Goal: Communication & Community: Answer question/provide support

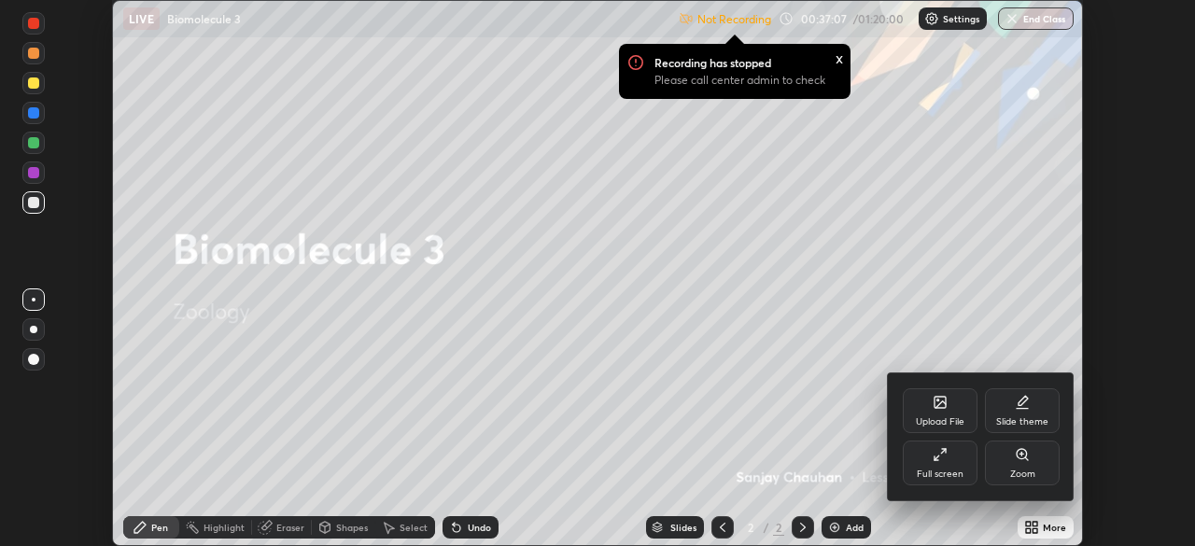
click at [938, 465] on div "Full screen" at bounding box center [940, 463] width 75 height 45
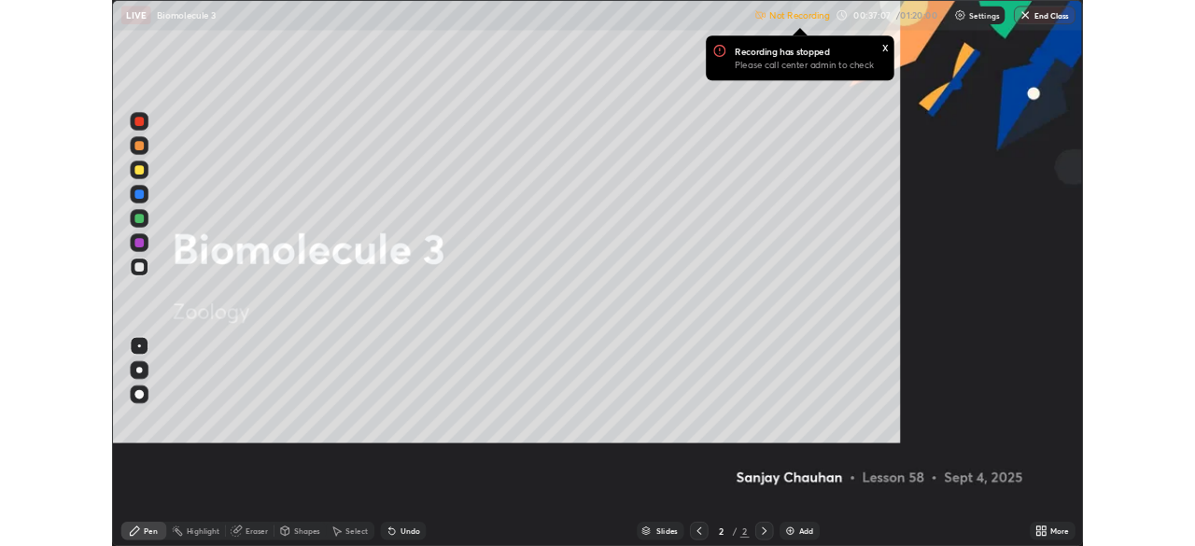
scroll to position [672, 1195]
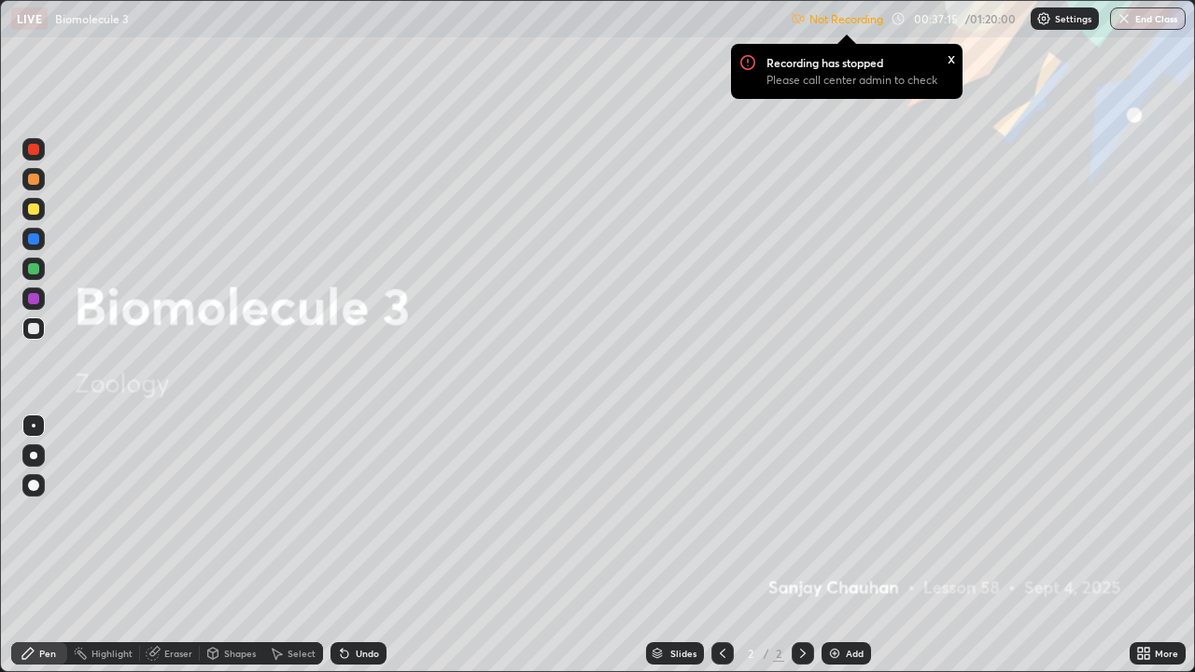
click at [951, 57] on div "x" at bounding box center [951, 58] width 7 height 20
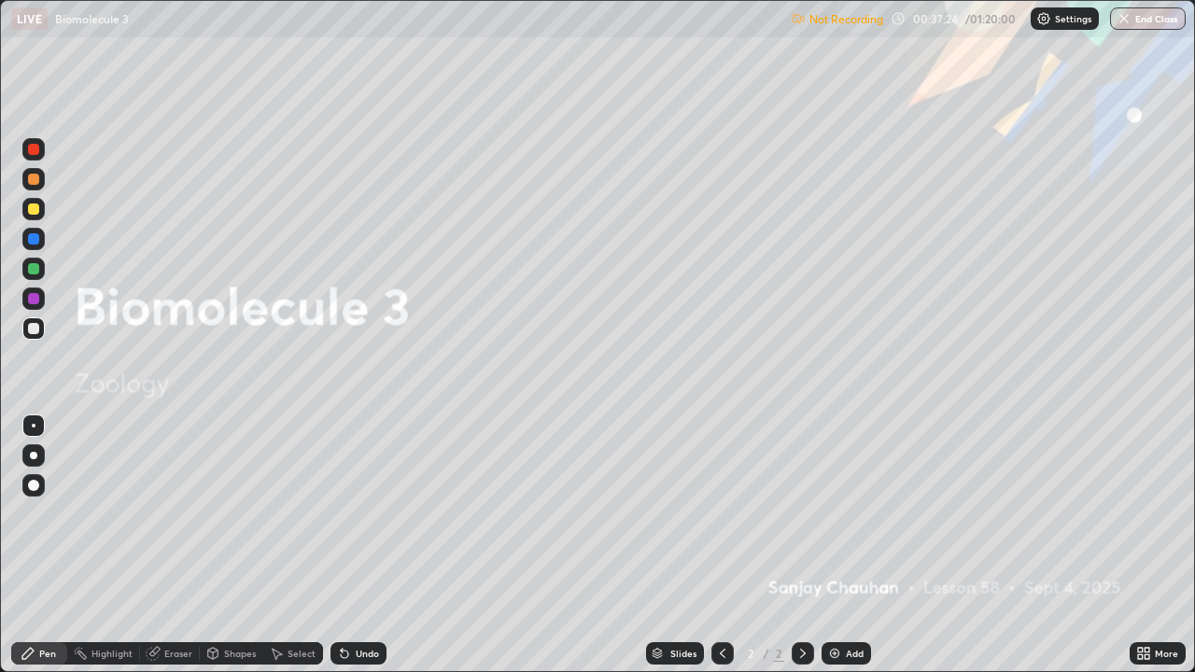
click at [232, 545] on div "Shapes" at bounding box center [240, 653] width 32 height 9
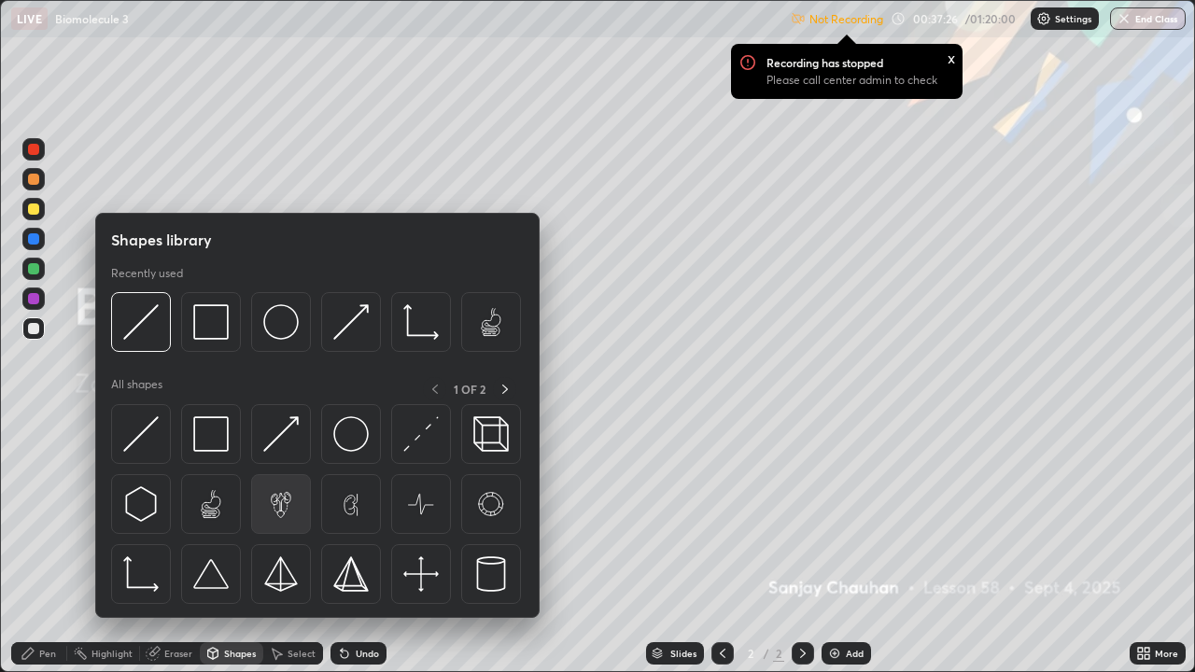
click at [280, 507] on img at bounding box center [280, 503] width 35 height 35
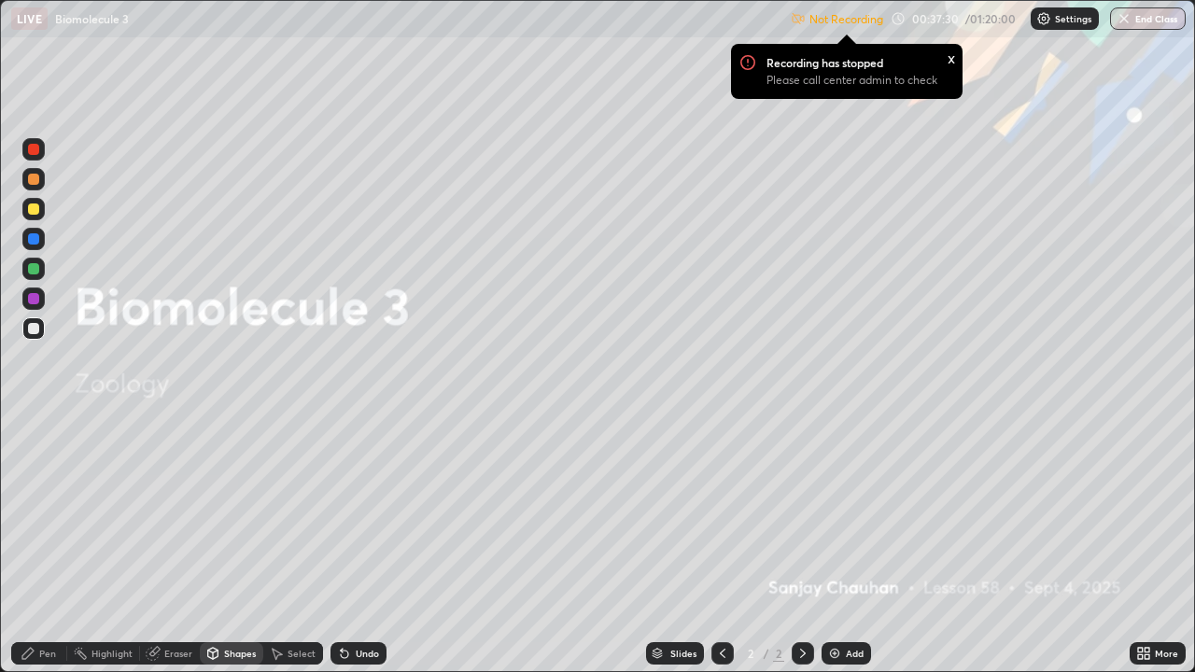
click at [237, 545] on div "Shapes" at bounding box center [240, 653] width 32 height 9
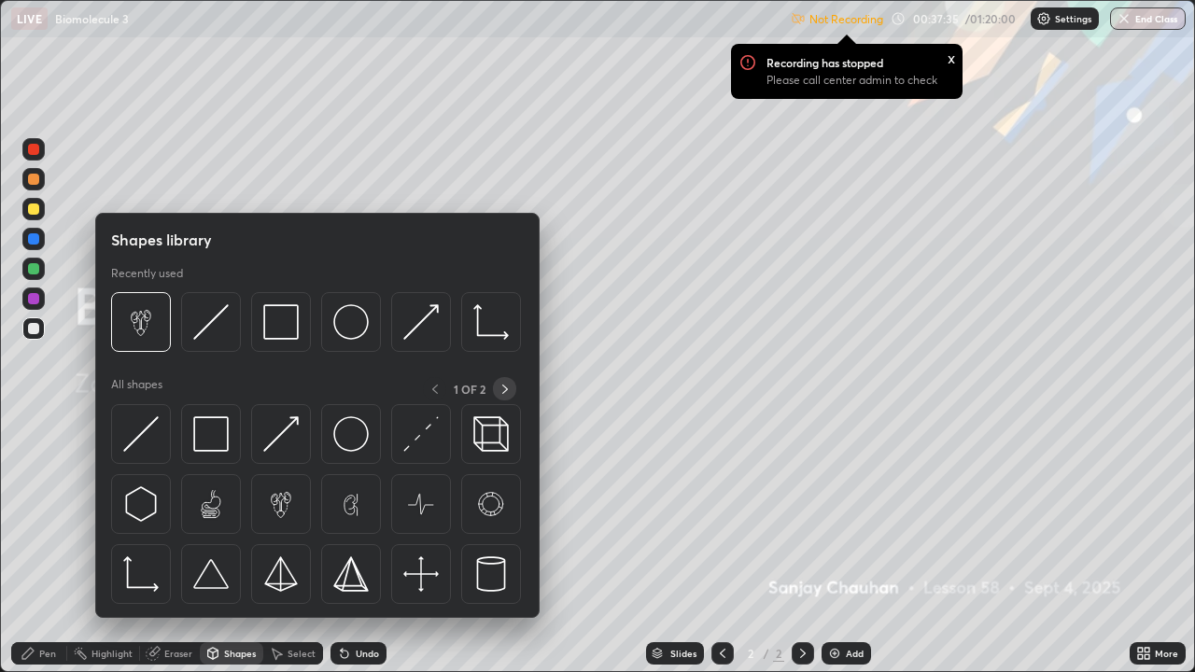
click at [503, 387] on icon at bounding box center [505, 389] width 6 height 9
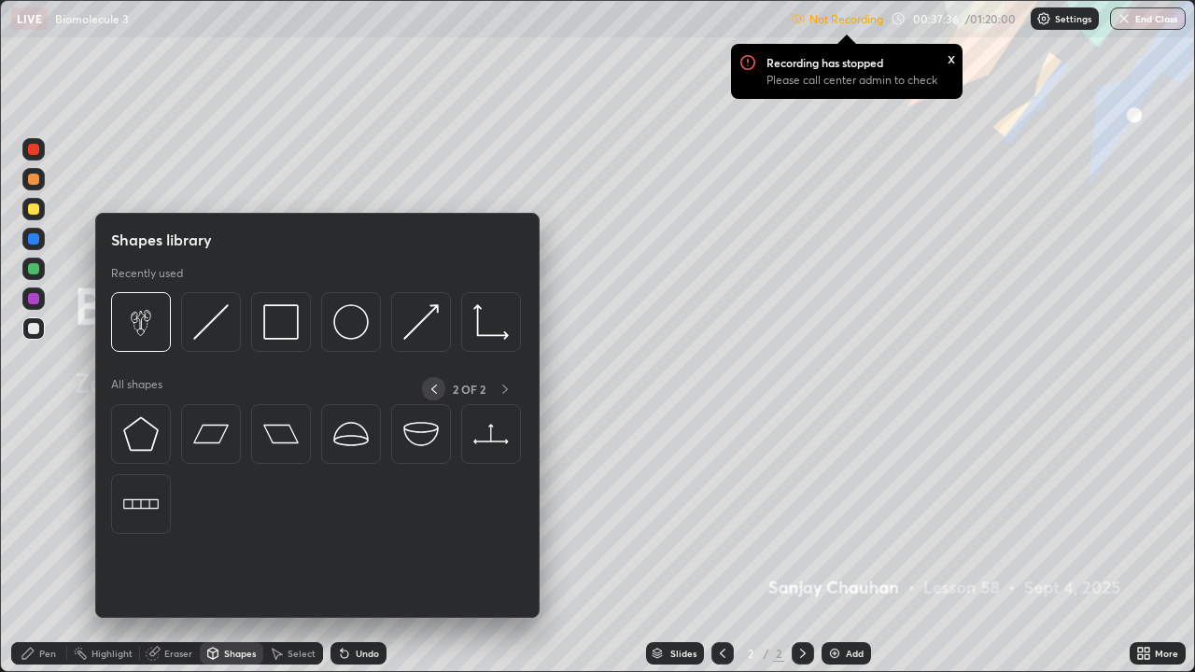
click at [433, 388] on icon at bounding box center [434, 389] width 15 height 15
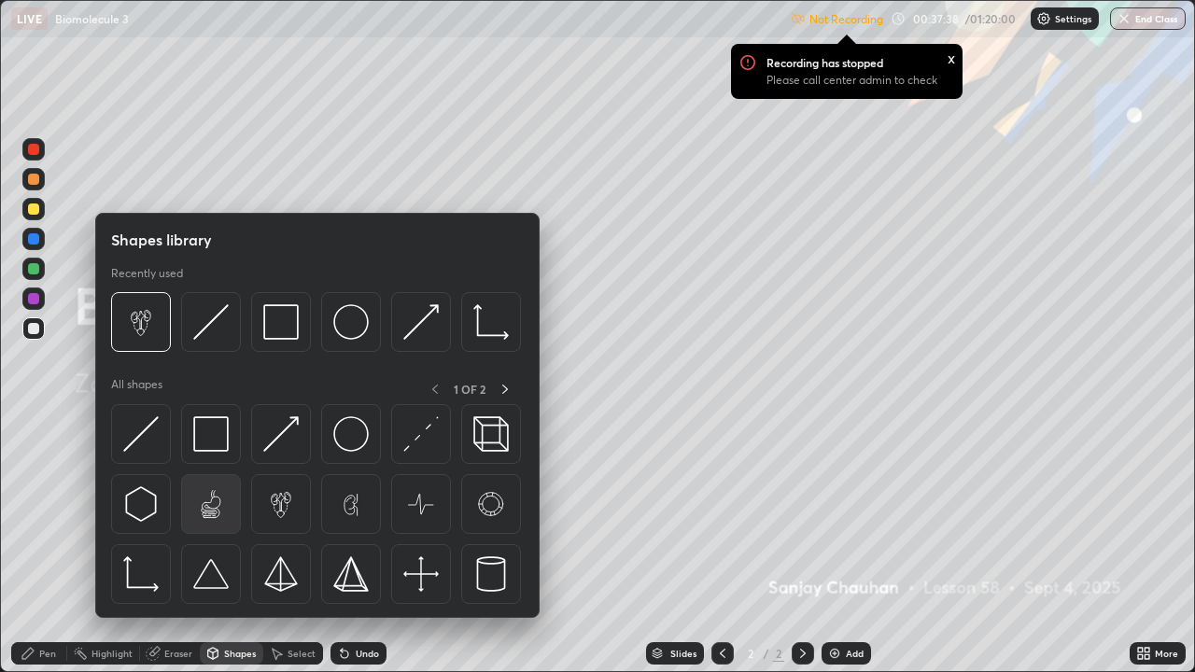
click at [216, 509] on img at bounding box center [210, 503] width 35 height 35
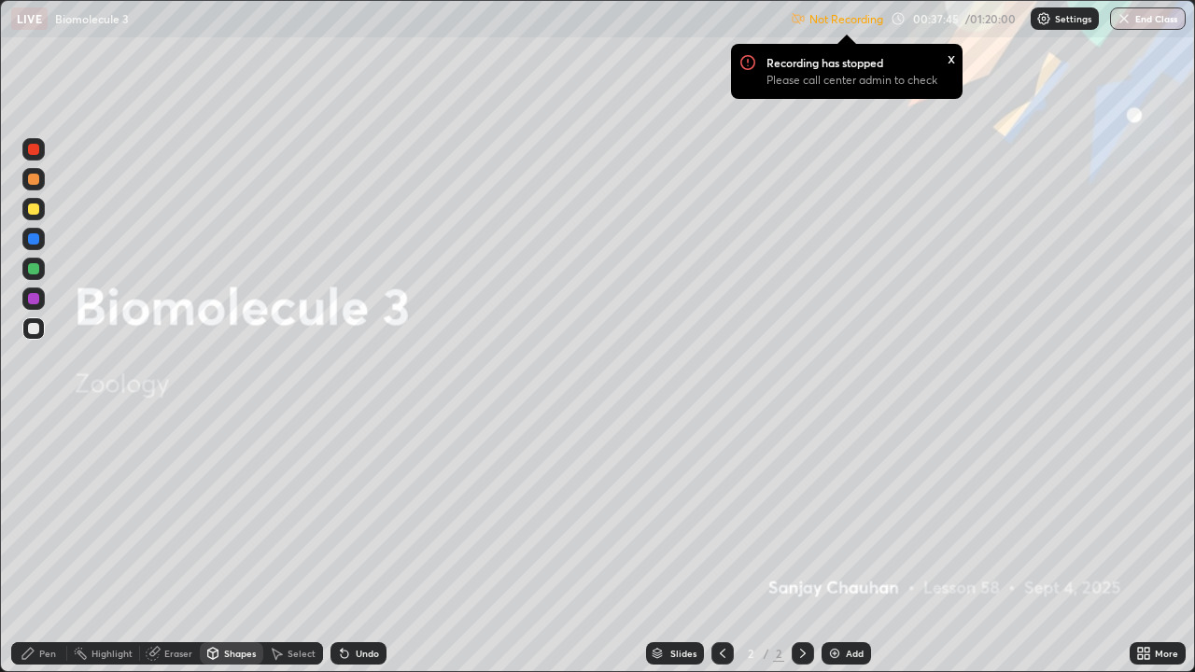
click at [238, 545] on div "Shapes" at bounding box center [240, 653] width 32 height 9
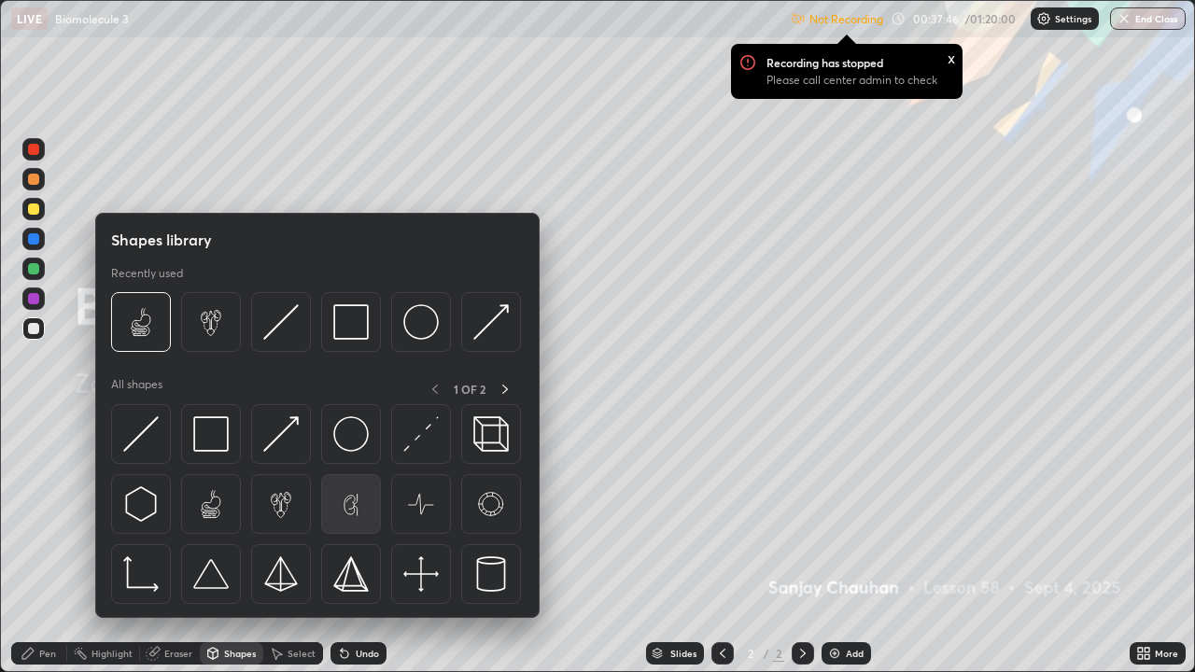
click at [352, 513] on img at bounding box center [350, 503] width 35 height 35
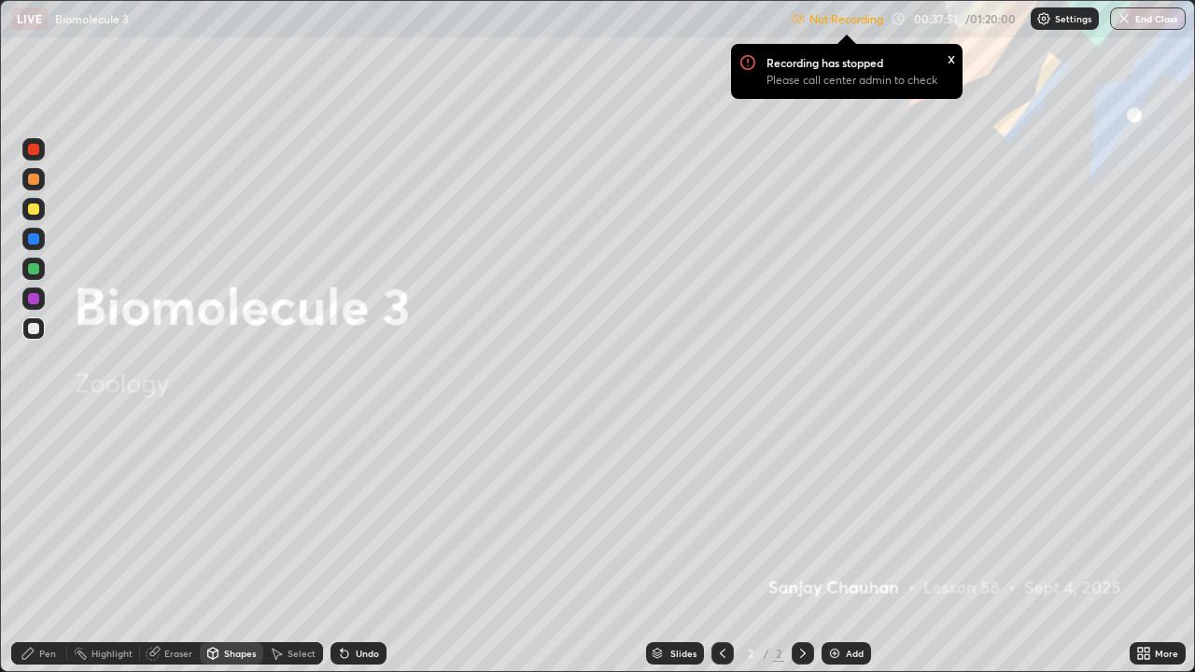
click at [236, 545] on div "Shapes" at bounding box center [240, 653] width 32 height 9
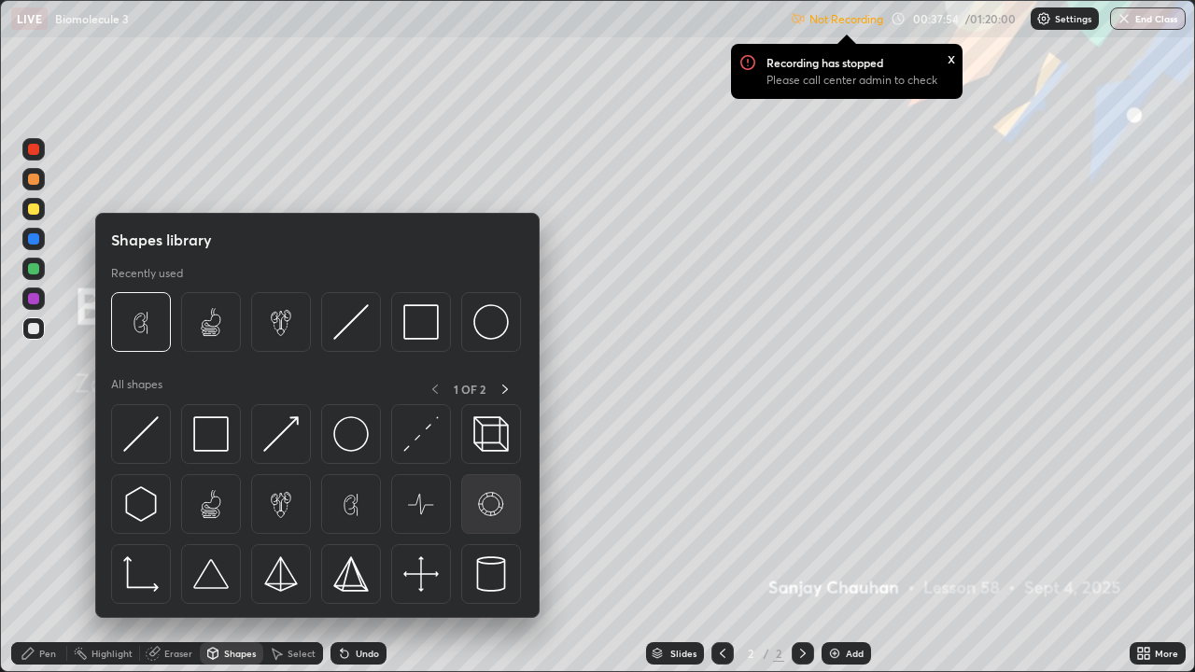
click at [492, 511] on img at bounding box center [490, 503] width 35 height 35
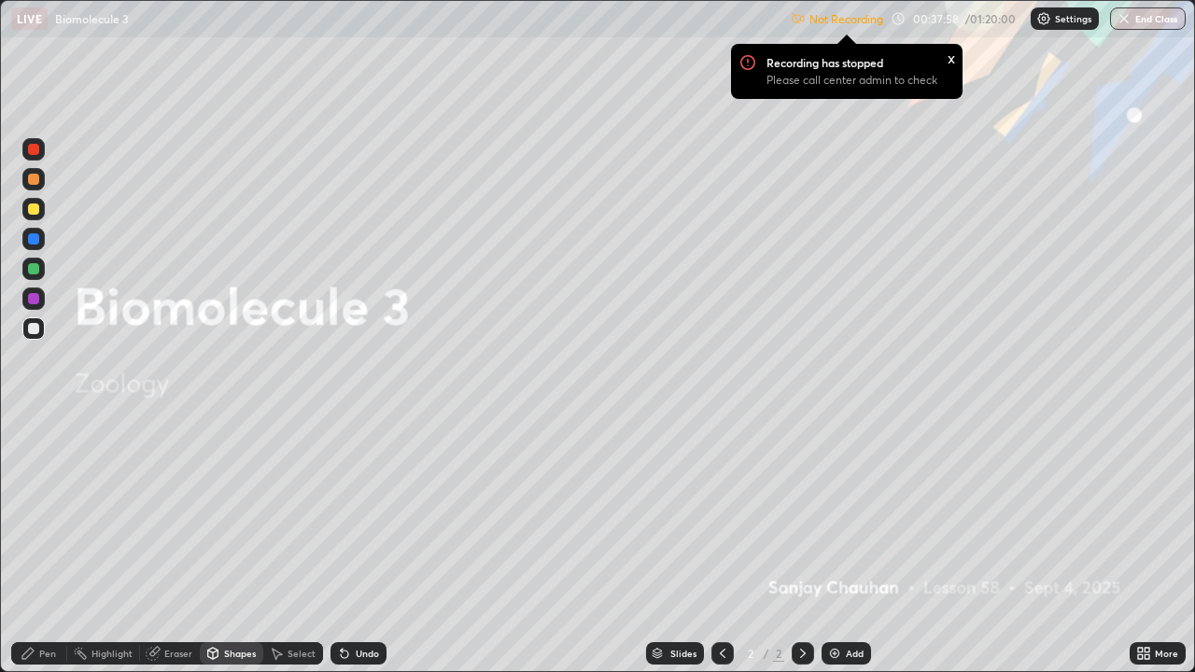
click at [231, 545] on div "Shapes" at bounding box center [240, 653] width 32 height 9
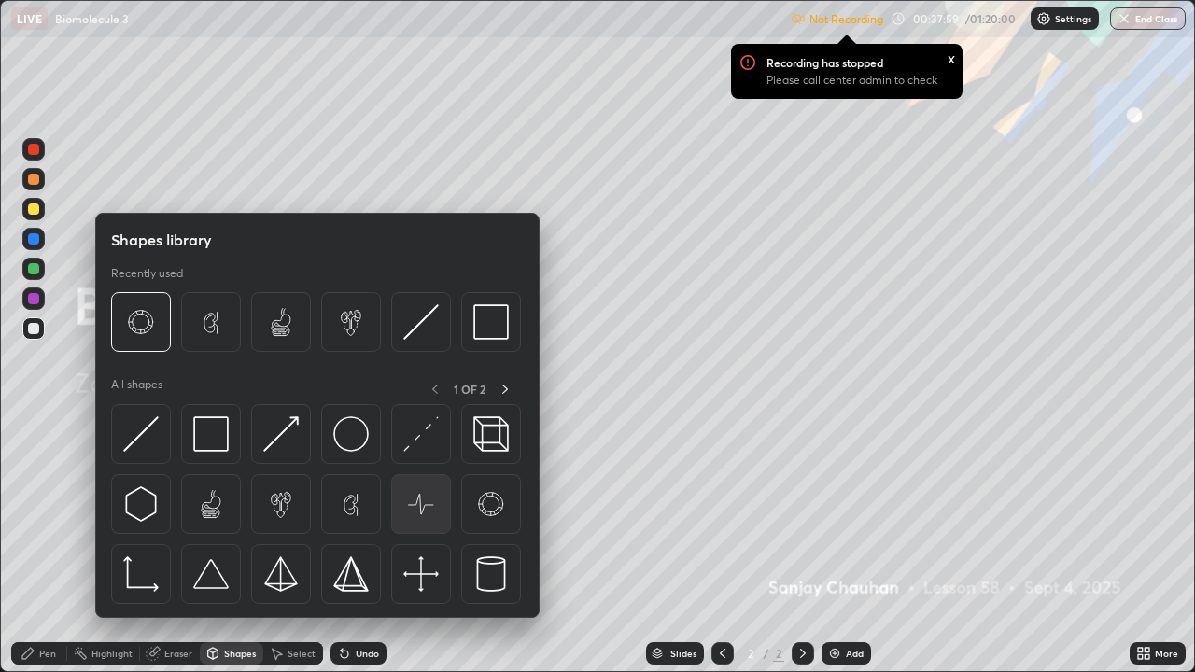
click at [416, 511] on img at bounding box center [420, 503] width 35 height 35
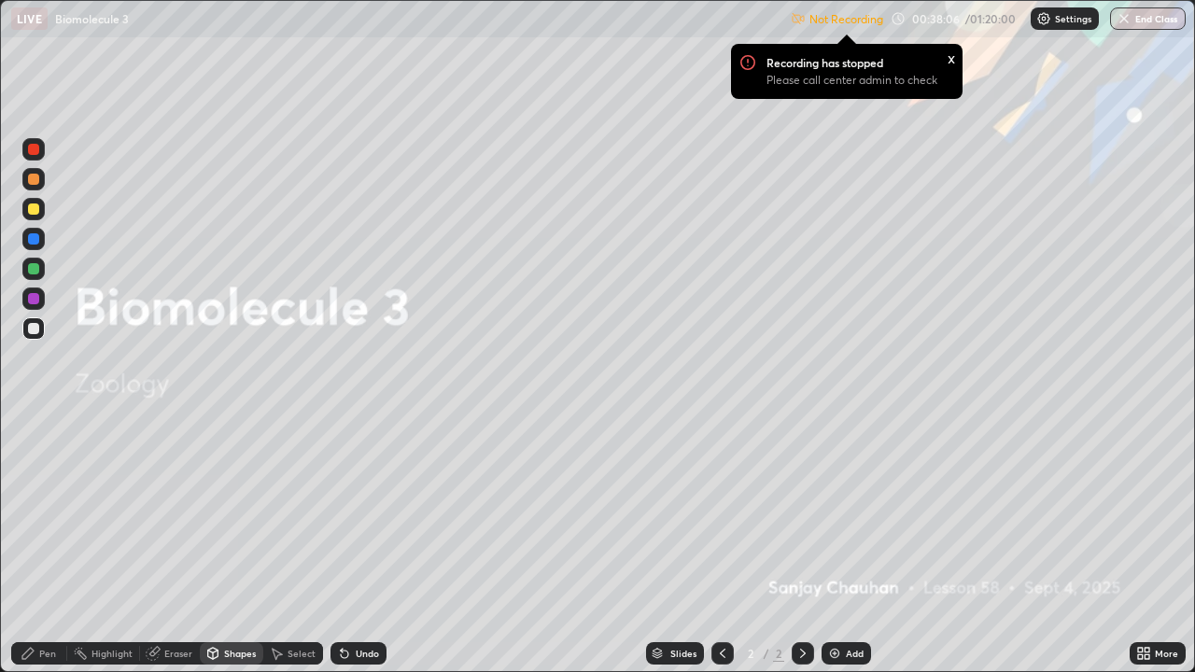
click at [239, 545] on div "Shapes" at bounding box center [231, 653] width 63 height 22
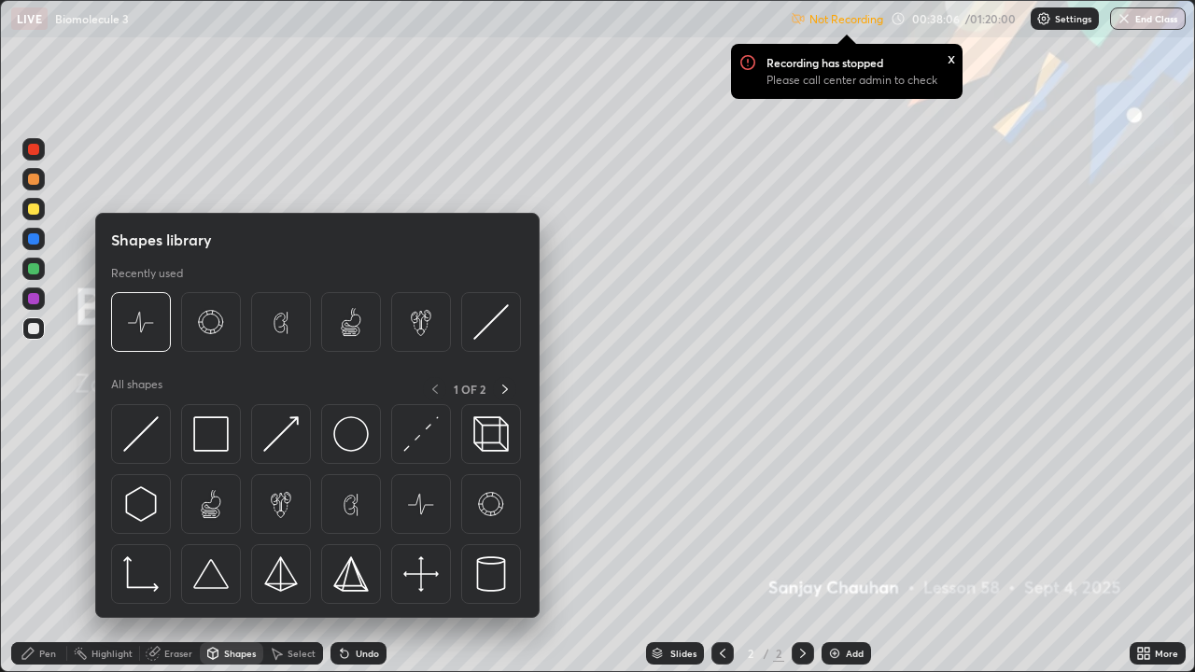
click at [834, 545] on img at bounding box center [834, 653] width 15 height 15
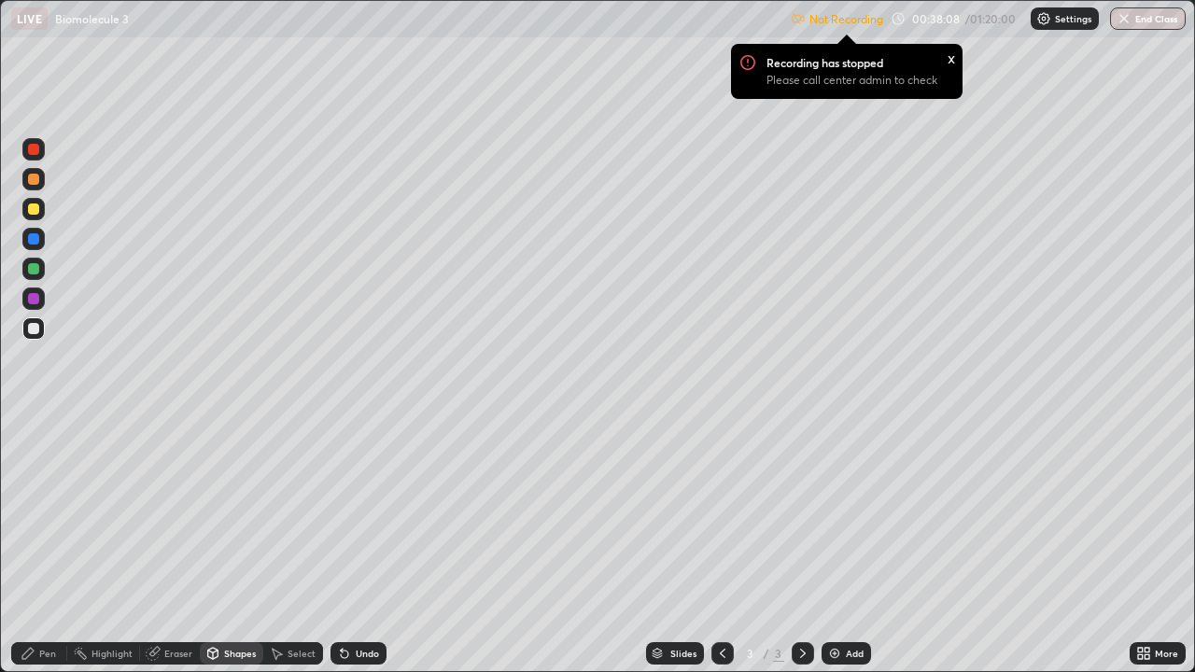
click at [219, 545] on div "Shapes" at bounding box center [231, 653] width 63 height 22
click at [233, 545] on div "Shapes" at bounding box center [240, 653] width 32 height 9
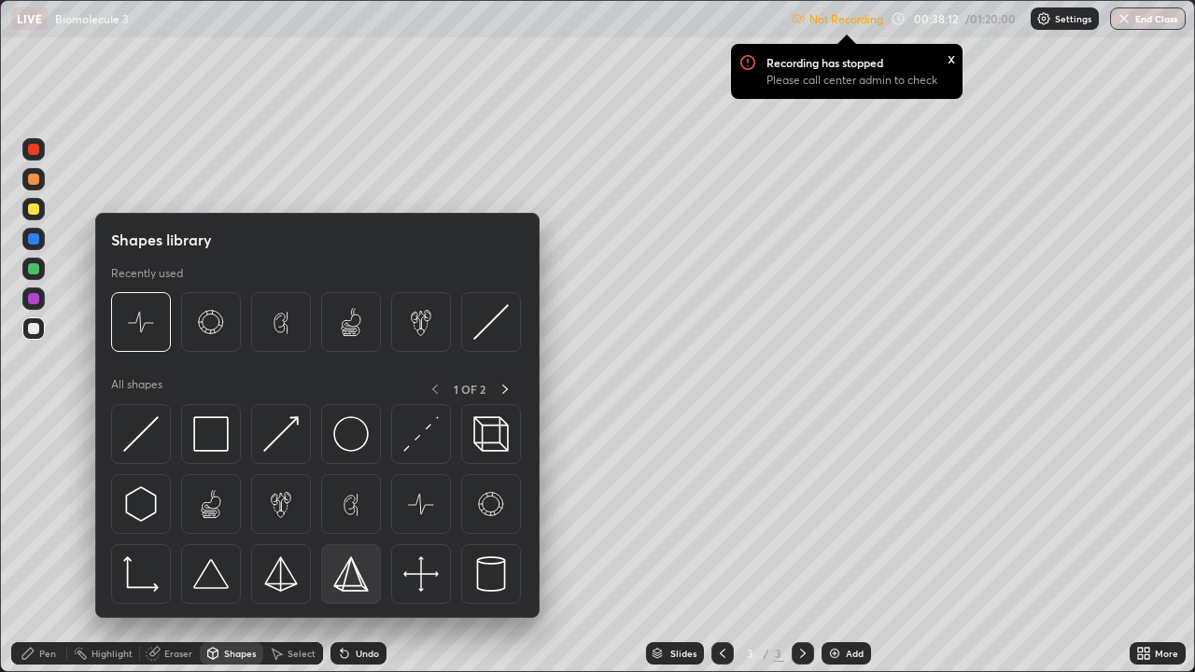
click at [354, 545] on img at bounding box center [350, 574] width 35 height 35
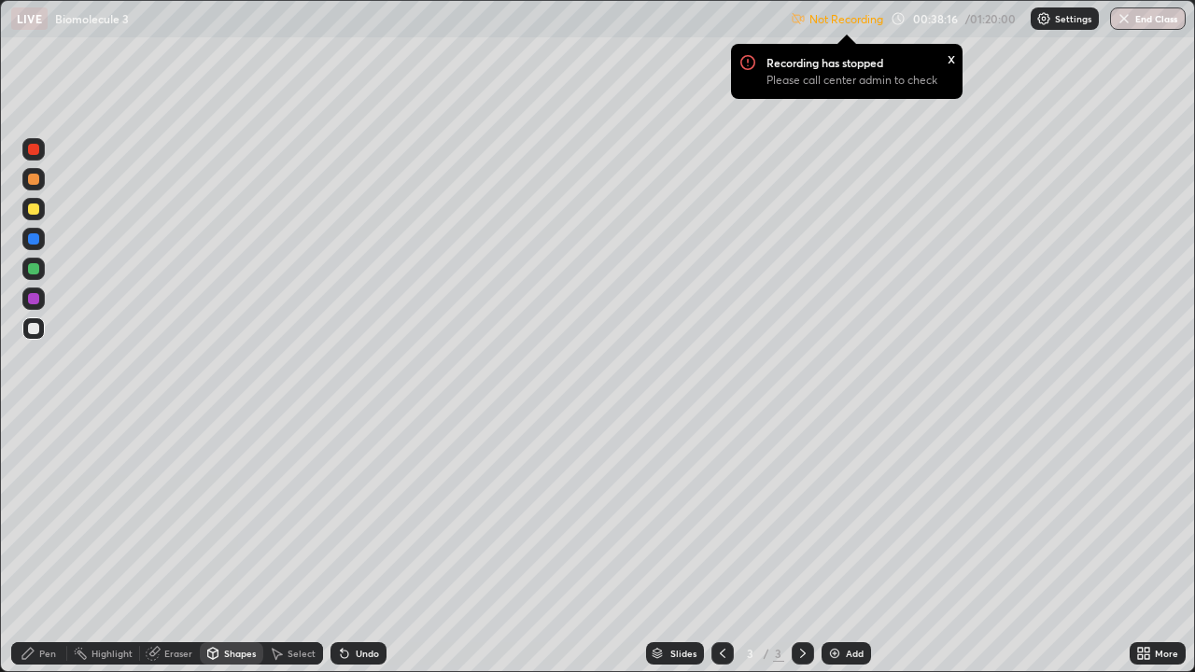
click at [226, 545] on div "Shapes" at bounding box center [240, 653] width 32 height 9
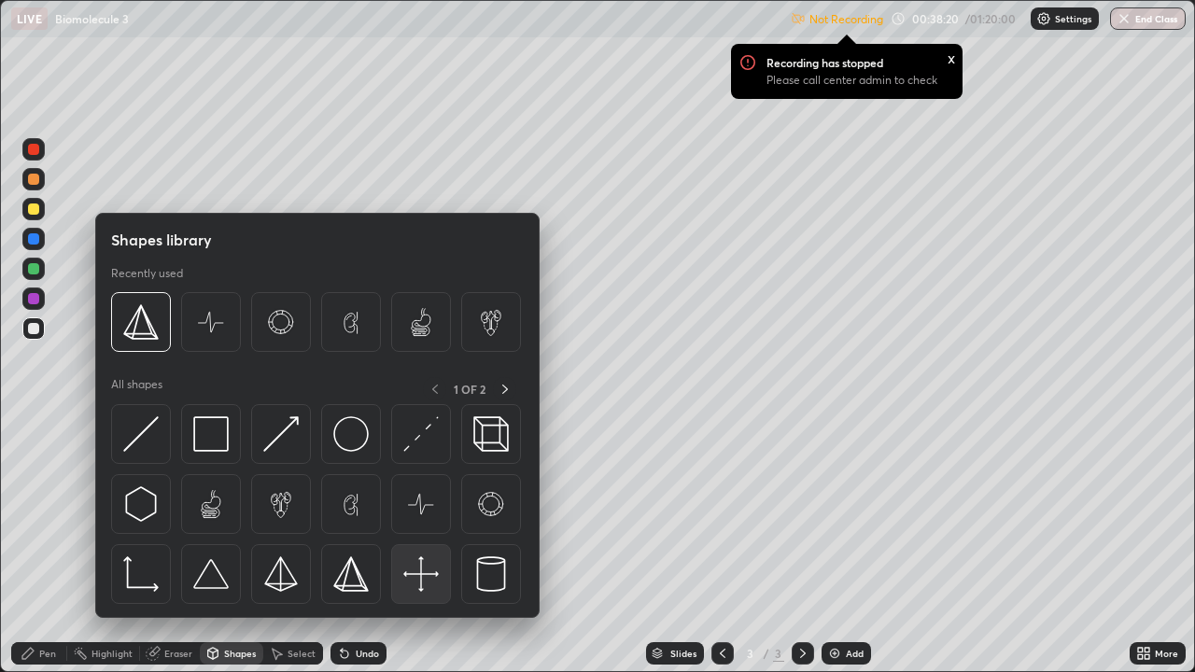
click at [416, 545] on img at bounding box center [420, 574] width 35 height 35
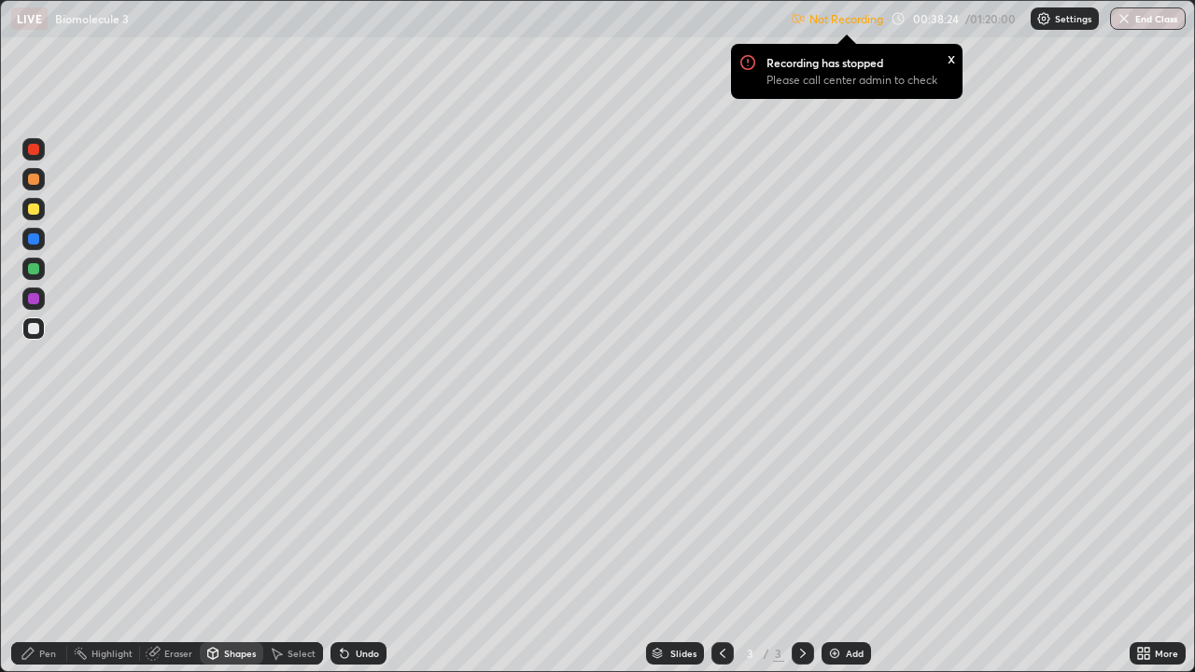
click at [224, 545] on div "Shapes" at bounding box center [231, 653] width 63 height 22
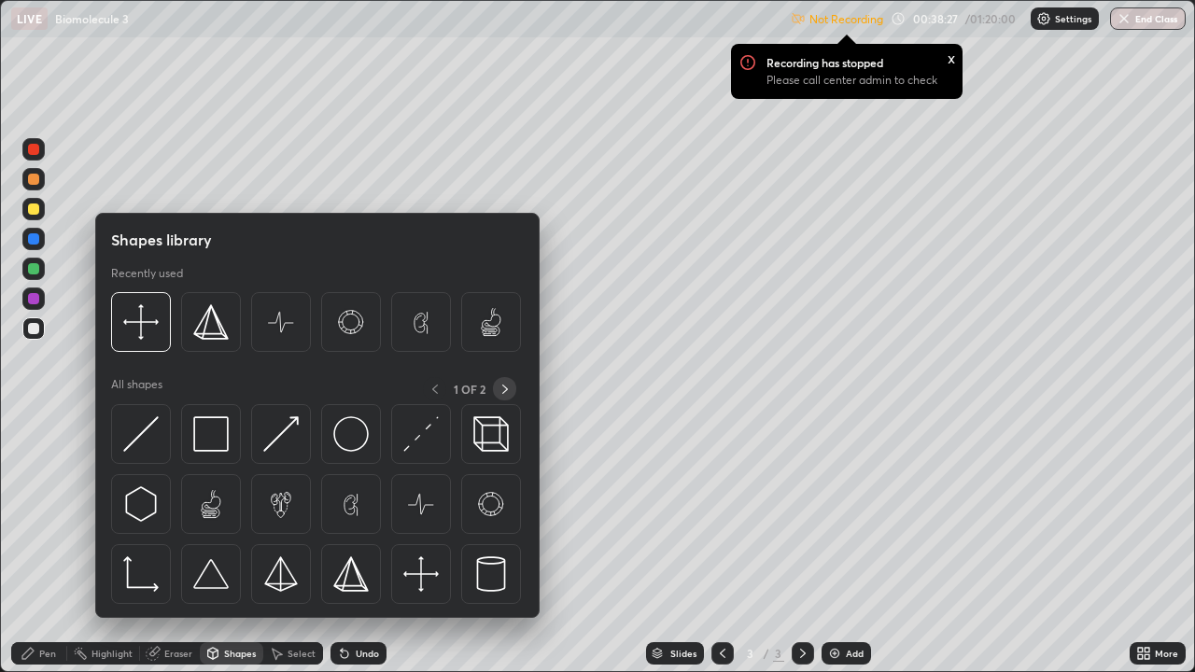
click at [504, 388] on icon at bounding box center [505, 389] width 15 height 15
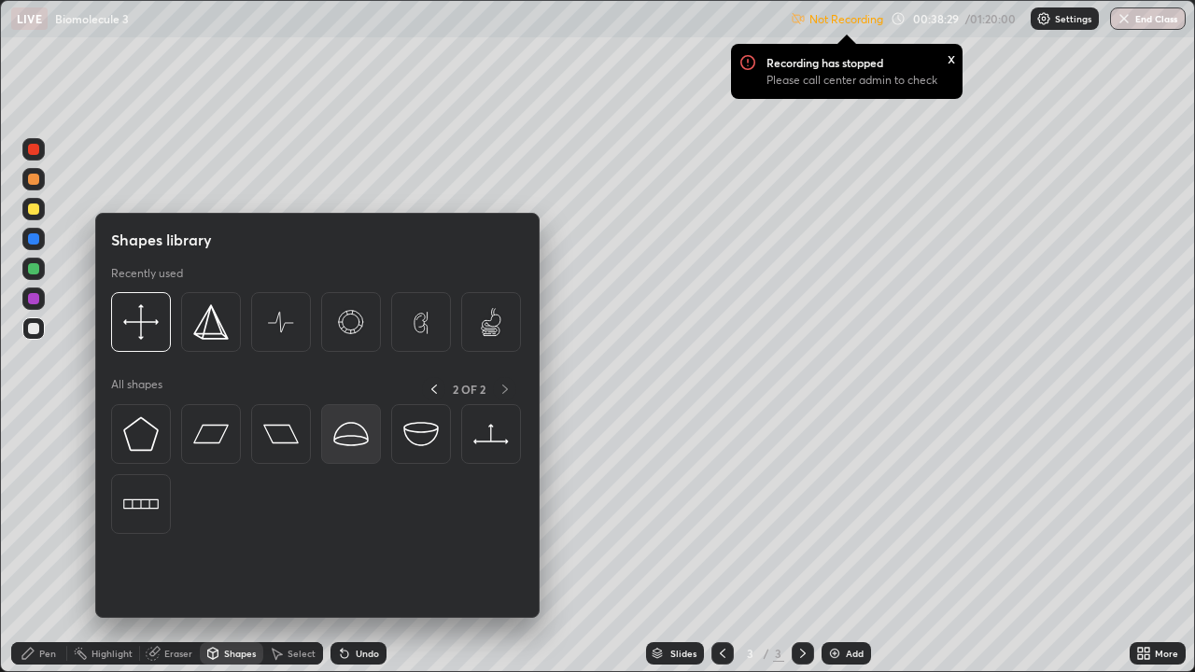
click at [358, 438] on img at bounding box center [350, 433] width 35 height 35
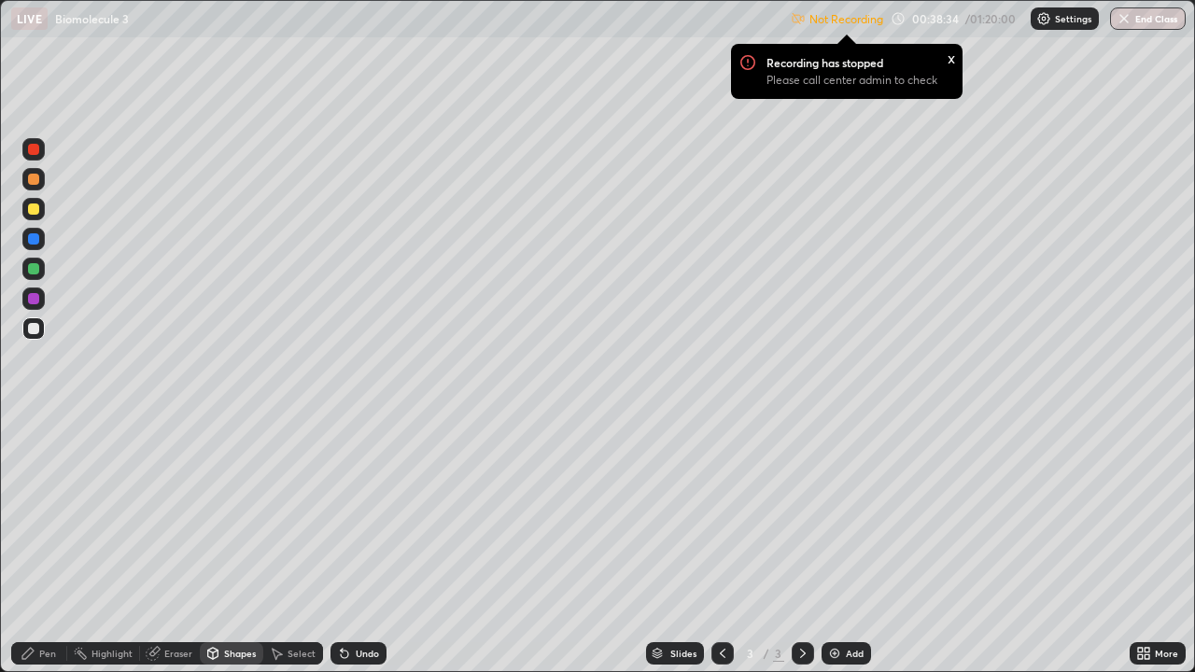
click at [238, 545] on div "Shapes" at bounding box center [240, 653] width 32 height 9
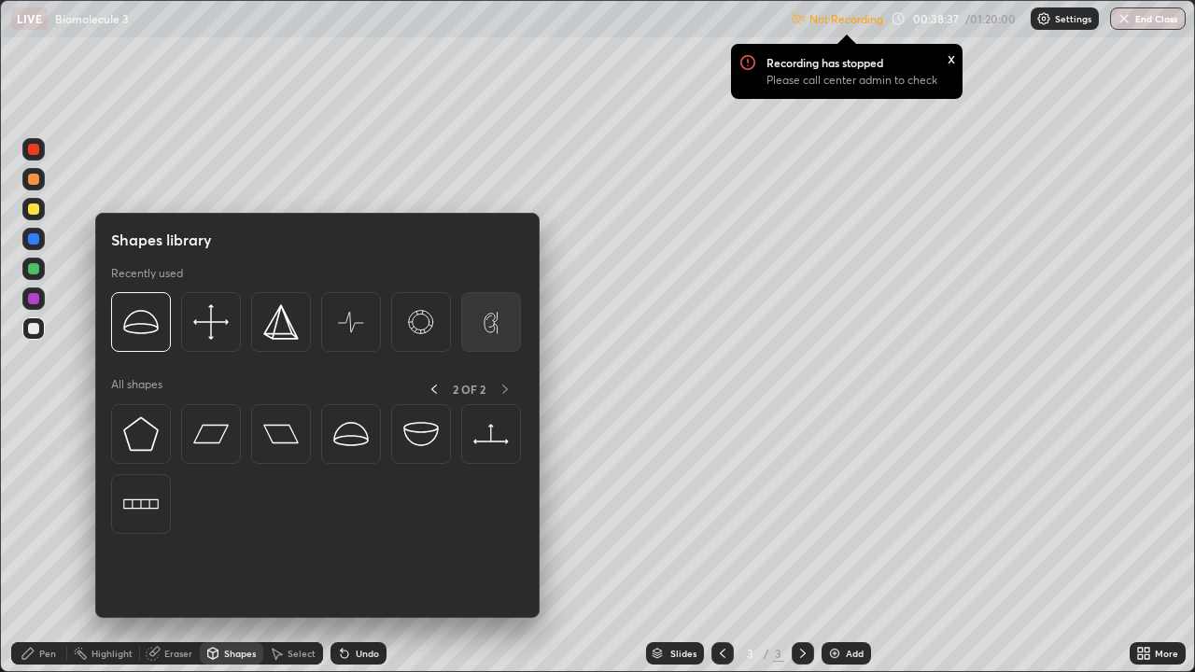
click at [499, 326] on img at bounding box center [490, 321] width 35 height 35
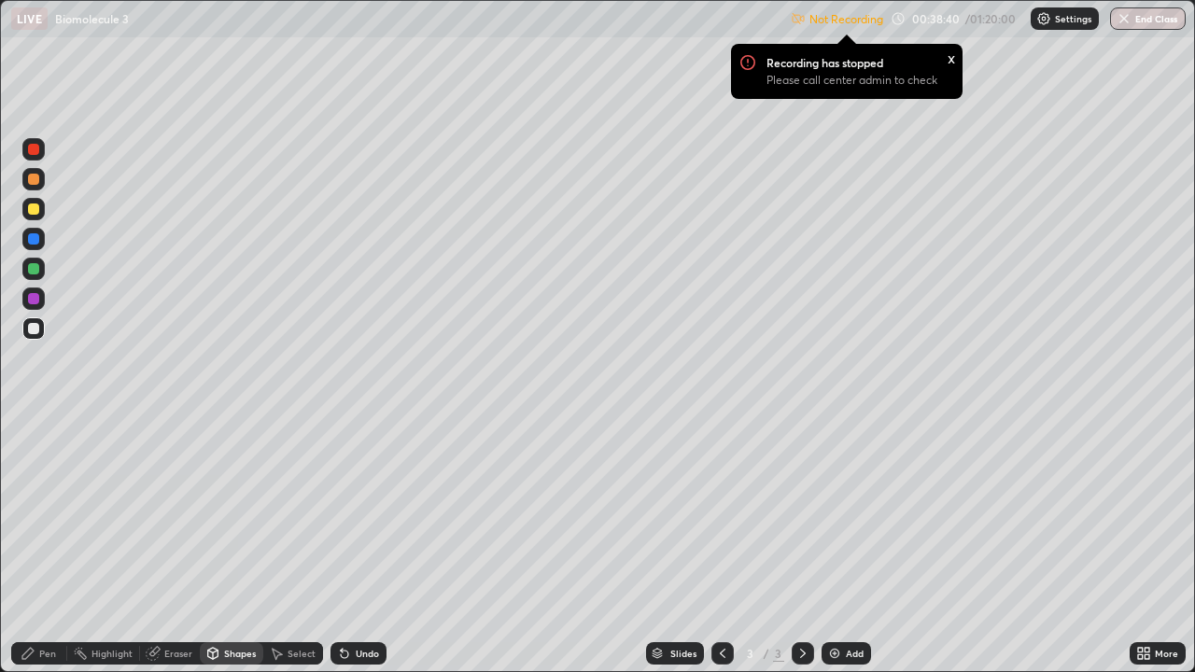
click at [225, 545] on div "Shapes" at bounding box center [240, 653] width 32 height 9
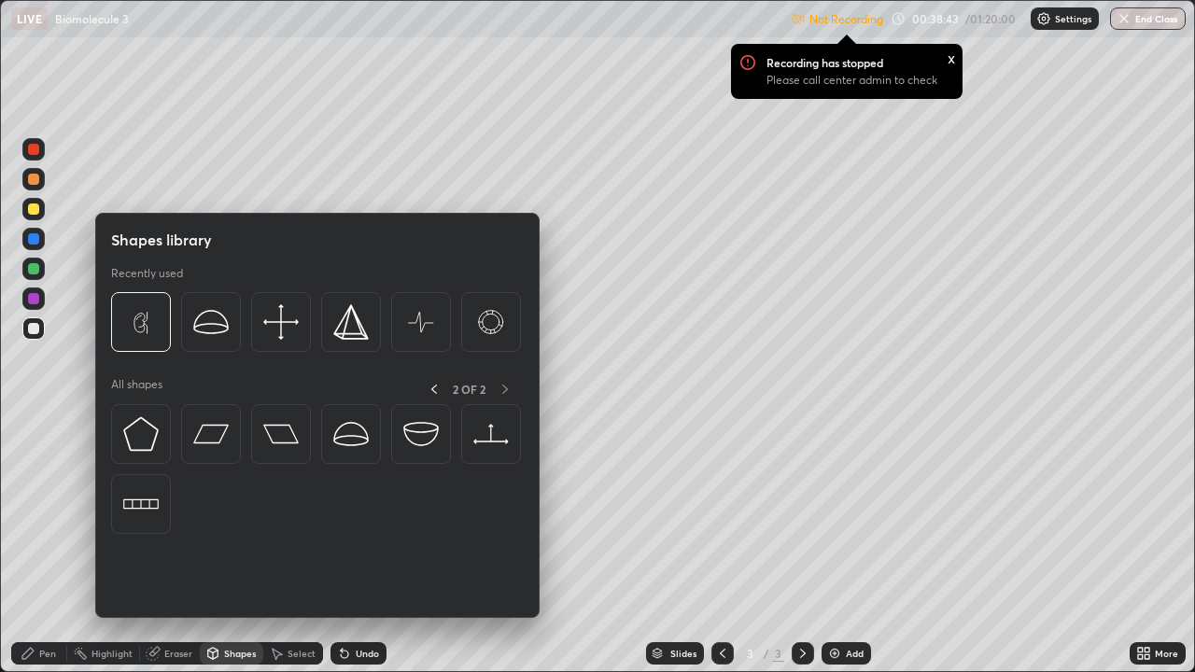
click at [427, 378] on div "2 OF 2" at bounding box center [469, 388] width 94 height 23
click at [433, 388] on icon at bounding box center [434, 389] width 15 height 15
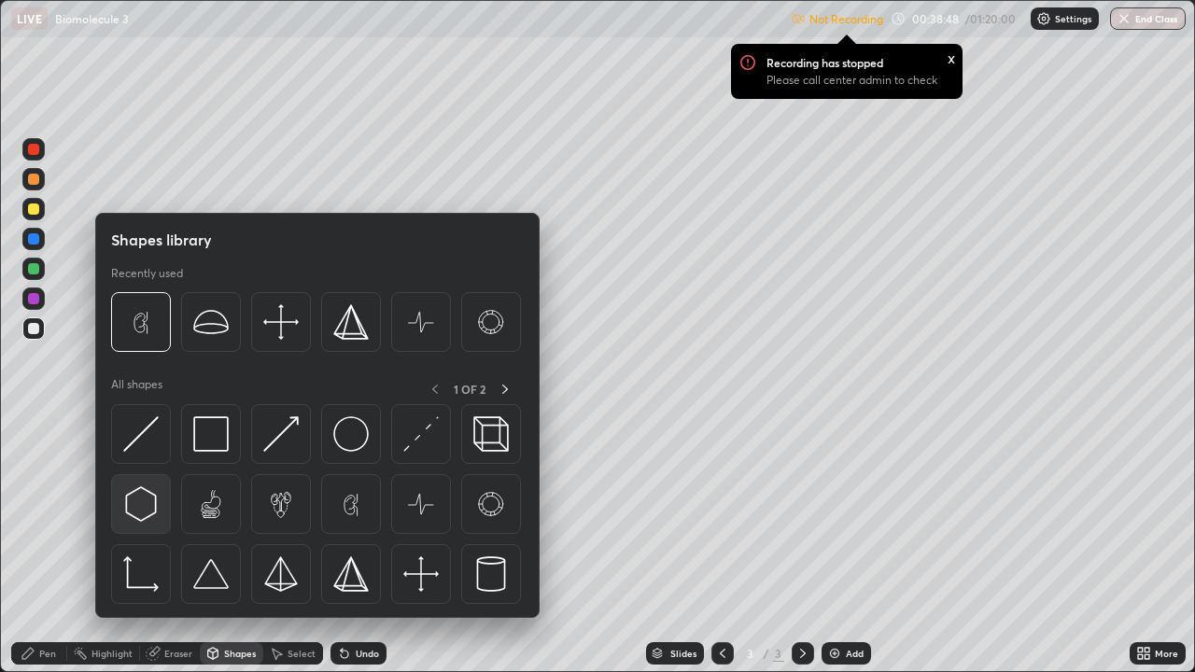
click at [151, 511] on img at bounding box center [140, 503] width 35 height 35
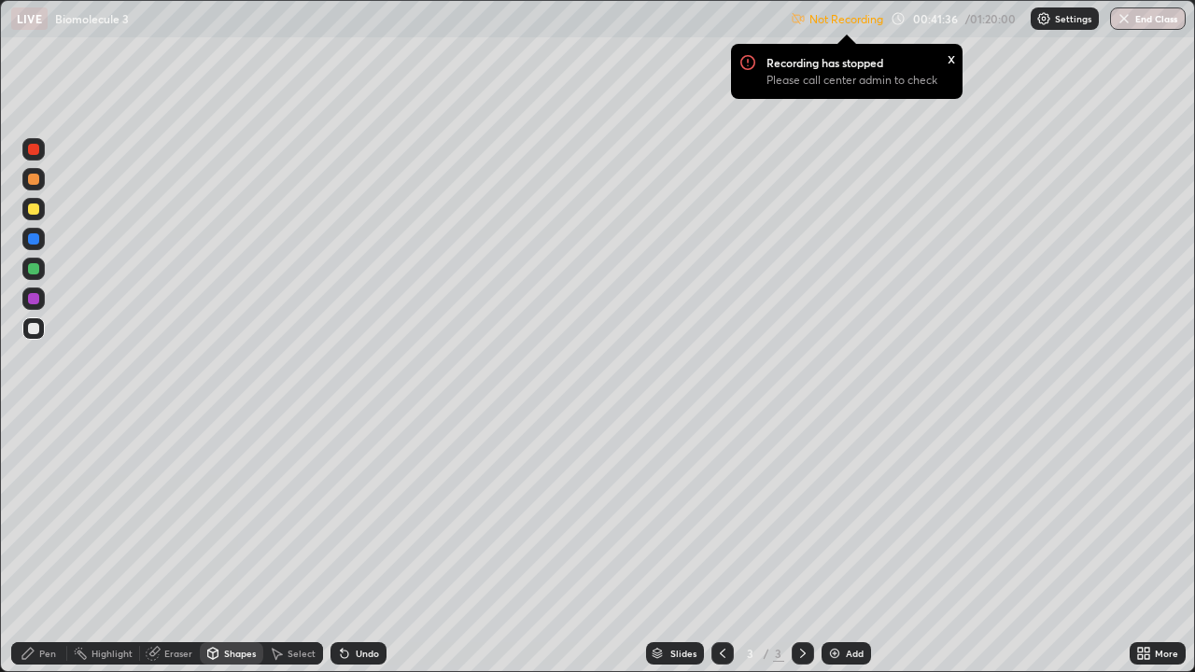
click at [1143, 545] on icon at bounding box center [1143, 653] width 15 height 15
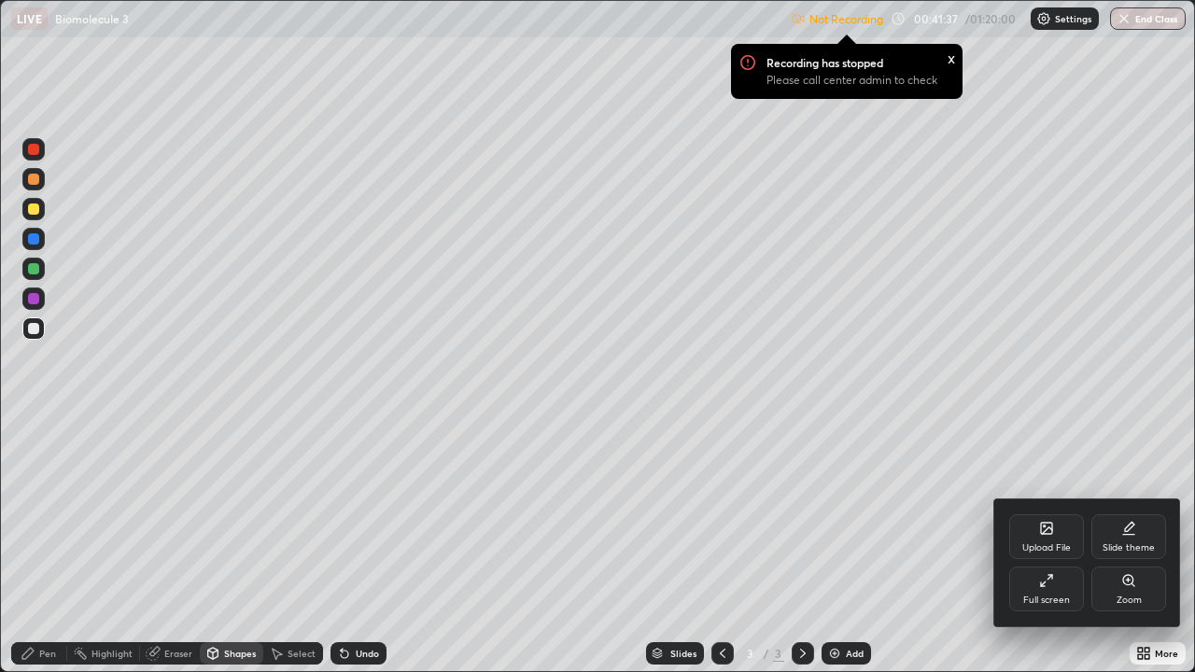
click at [1044, 545] on div "Full screen" at bounding box center [1046, 600] width 47 height 9
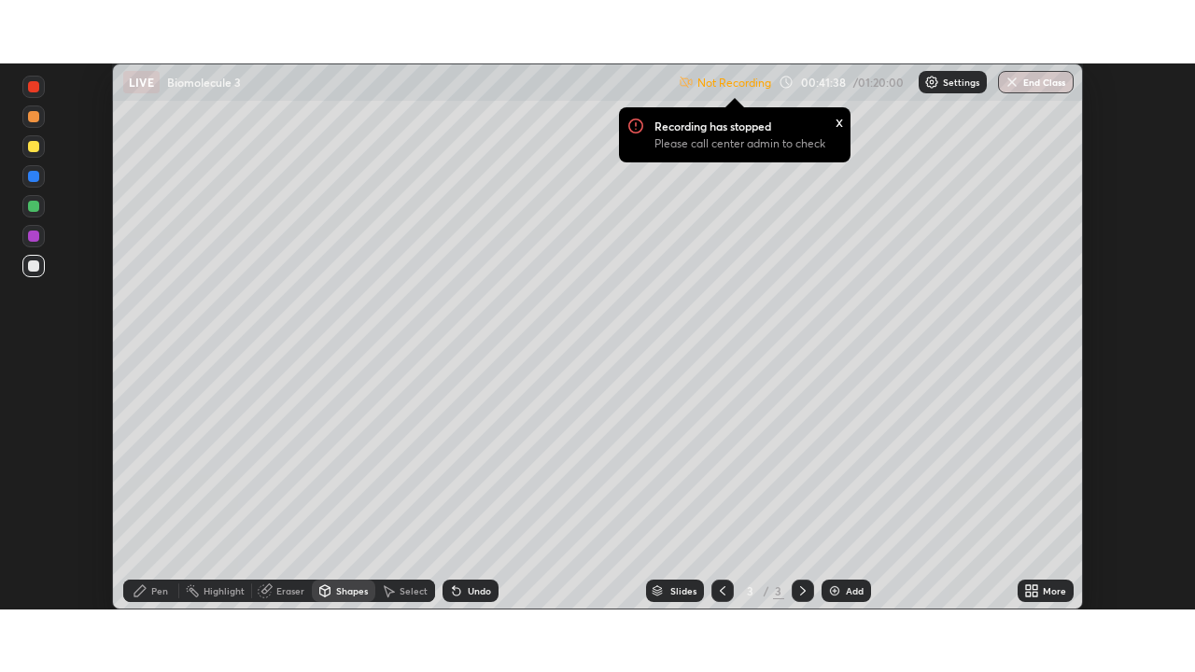
scroll to position [92829, 92180]
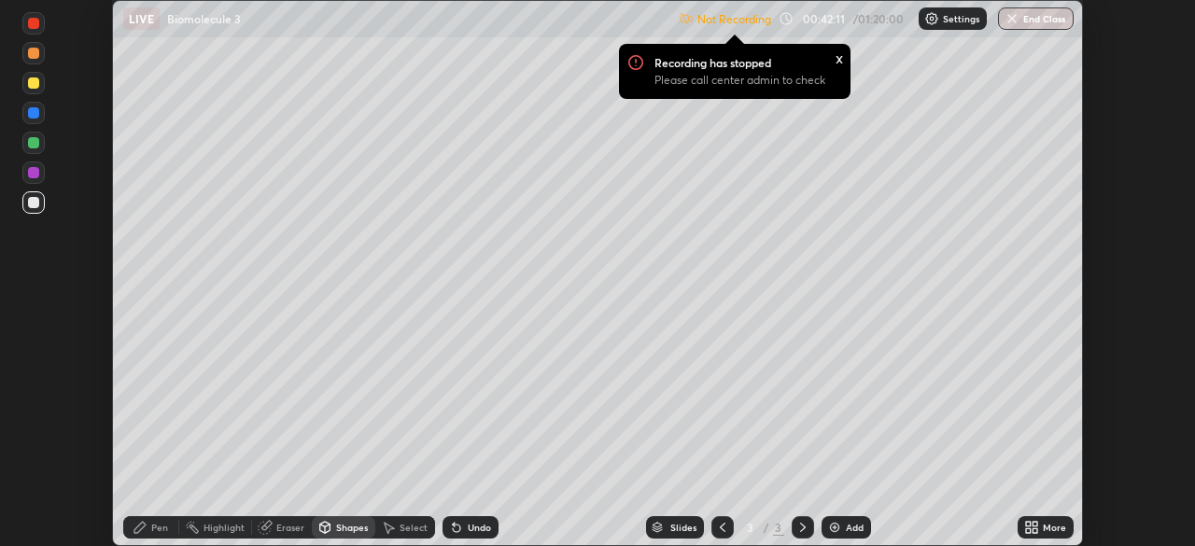
click at [935, 21] on img at bounding box center [931, 18] width 15 height 15
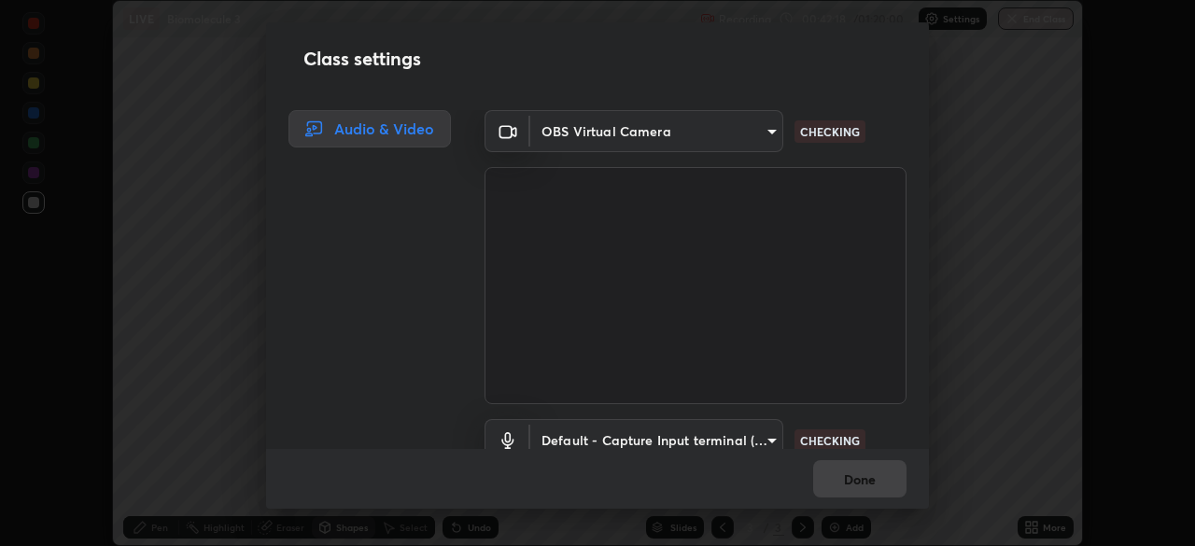
click at [977, 472] on div "Class settings Audio & Video OBS Virtual Camera 91e77ac2d5f895b7de034188ea114b5…" at bounding box center [597, 273] width 1195 height 546
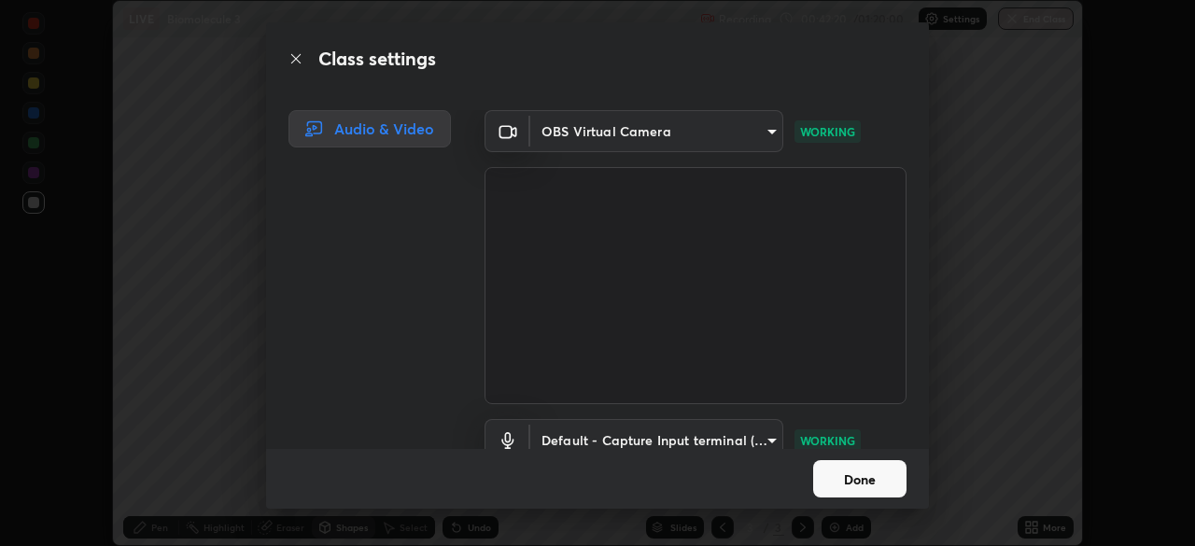
click at [863, 478] on button "Done" at bounding box center [859, 478] width 93 height 37
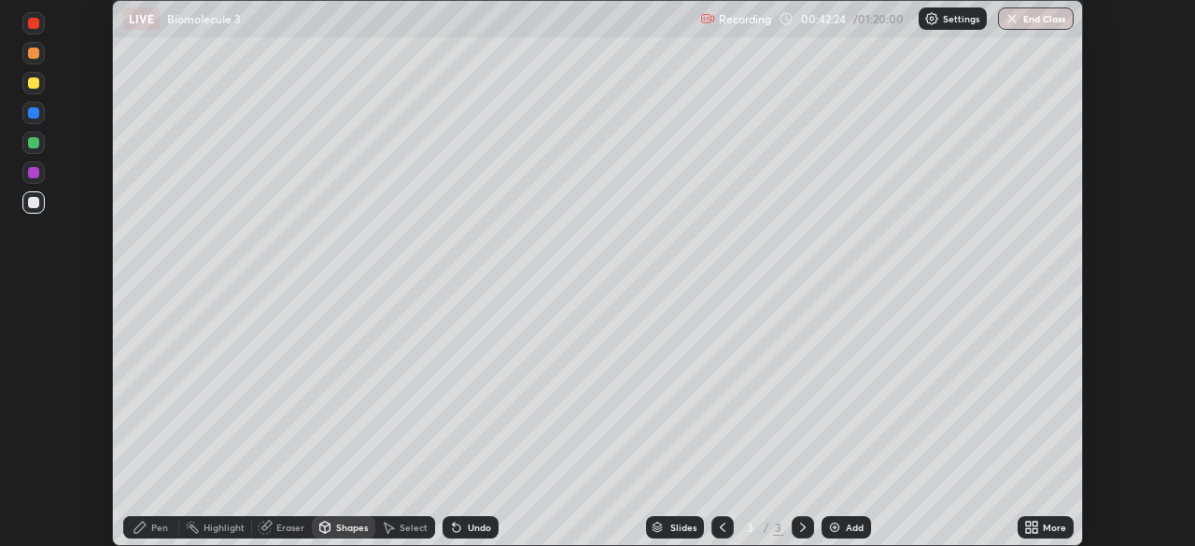
click at [1026, 525] on icon at bounding box center [1028, 524] width 5 height 5
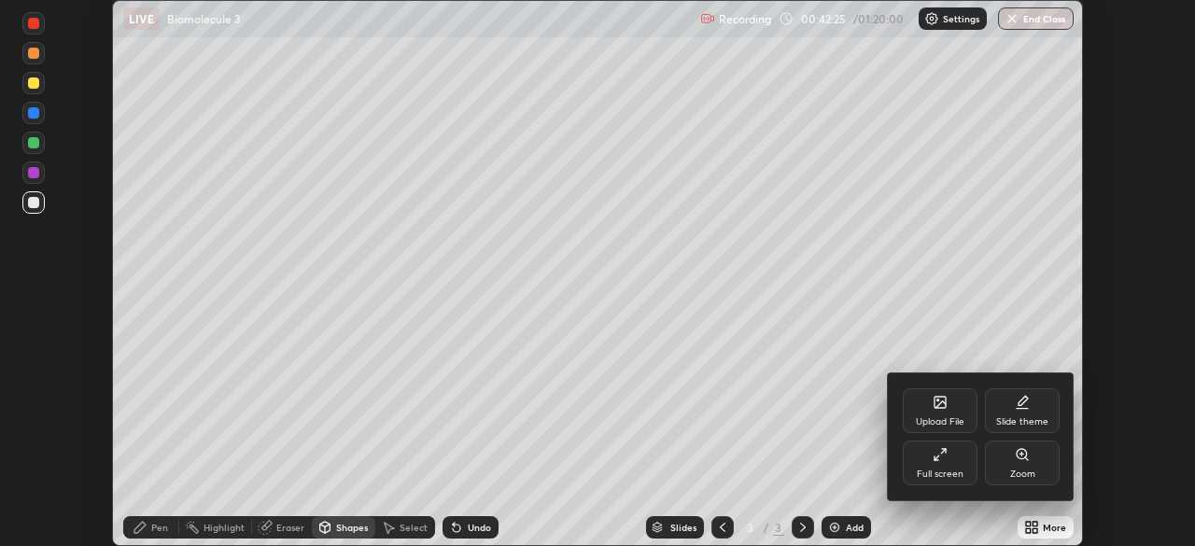
click at [960, 484] on div "Full screen" at bounding box center [940, 463] width 75 height 45
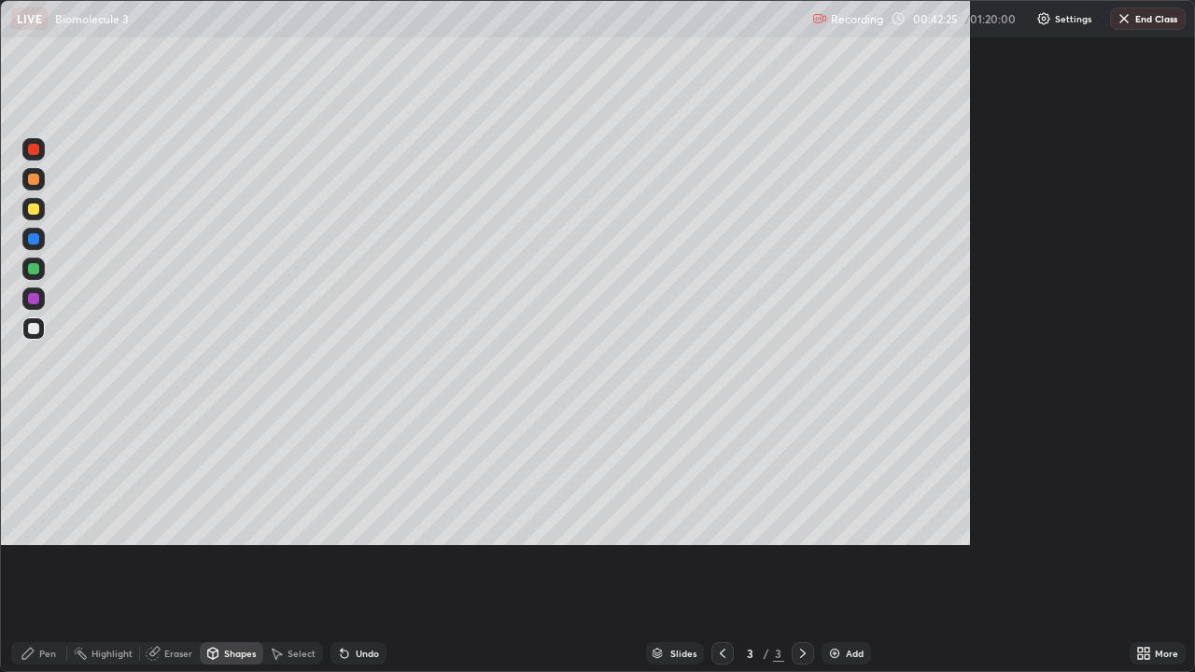
scroll to position [672, 1195]
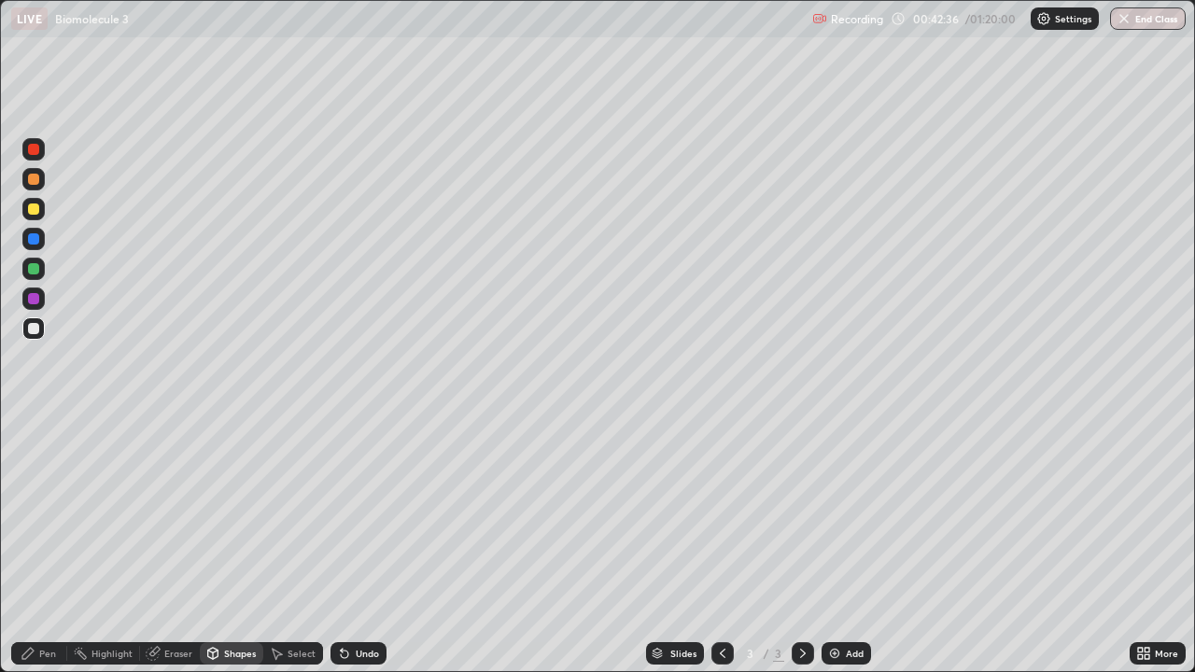
click at [1148, 545] on icon at bounding box center [1147, 657] width 5 height 5
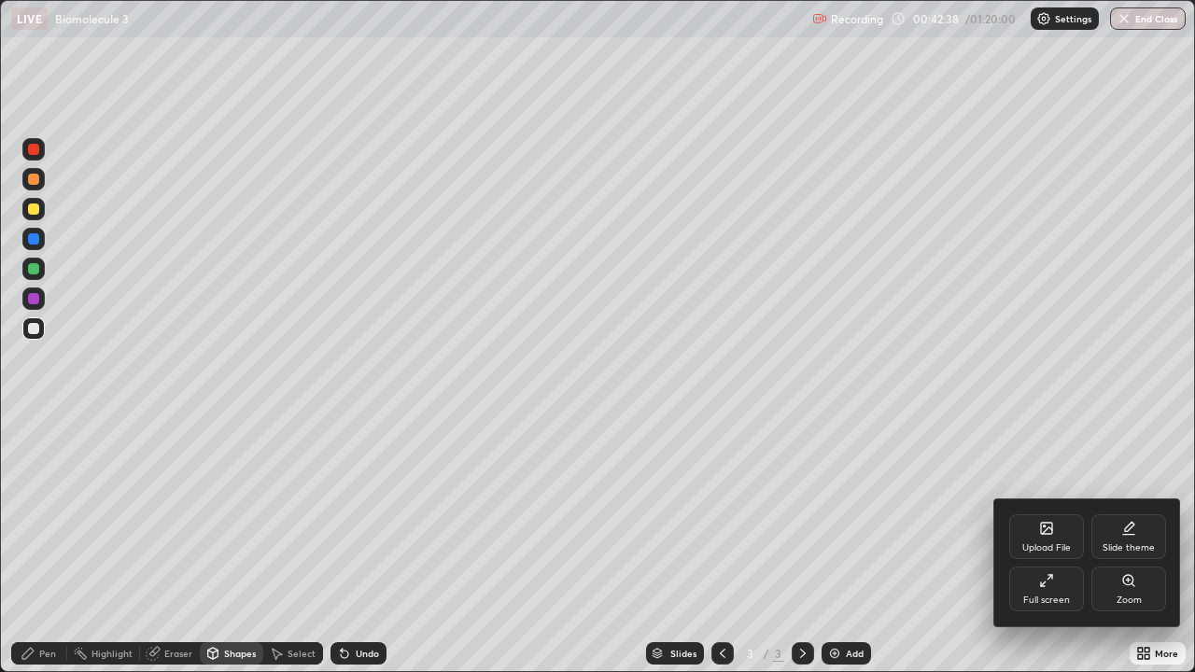
click at [882, 545] on div at bounding box center [597, 336] width 1195 height 672
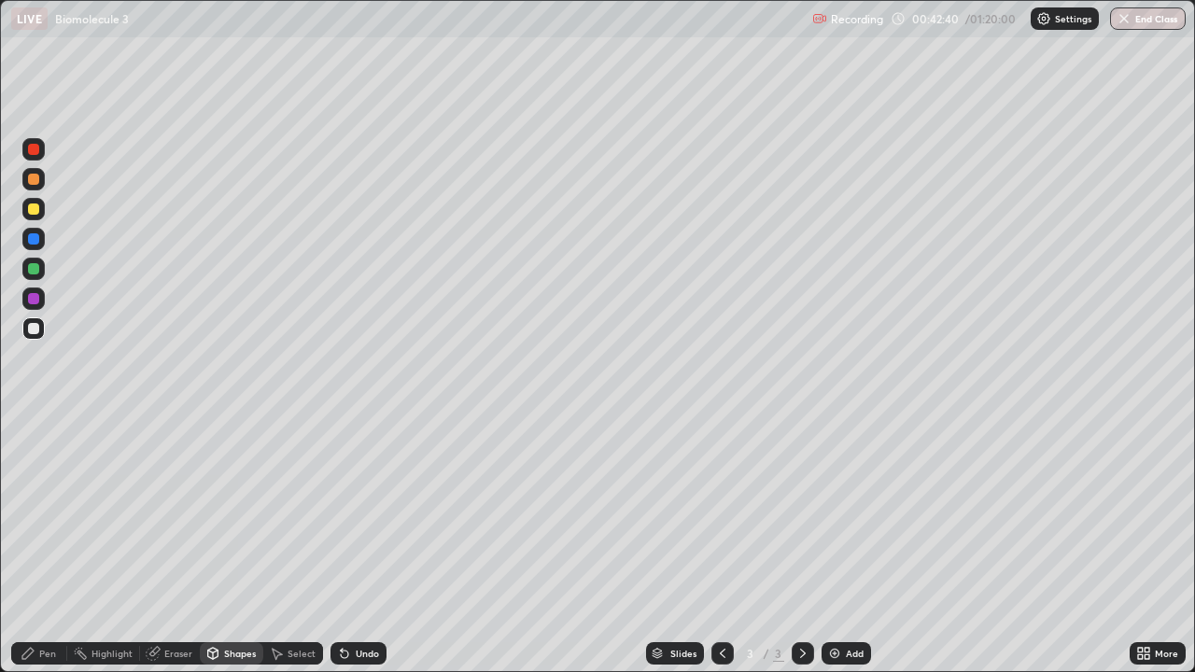
click at [180, 545] on div "Eraser" at bounding box center [178, 653] width 28 height 9
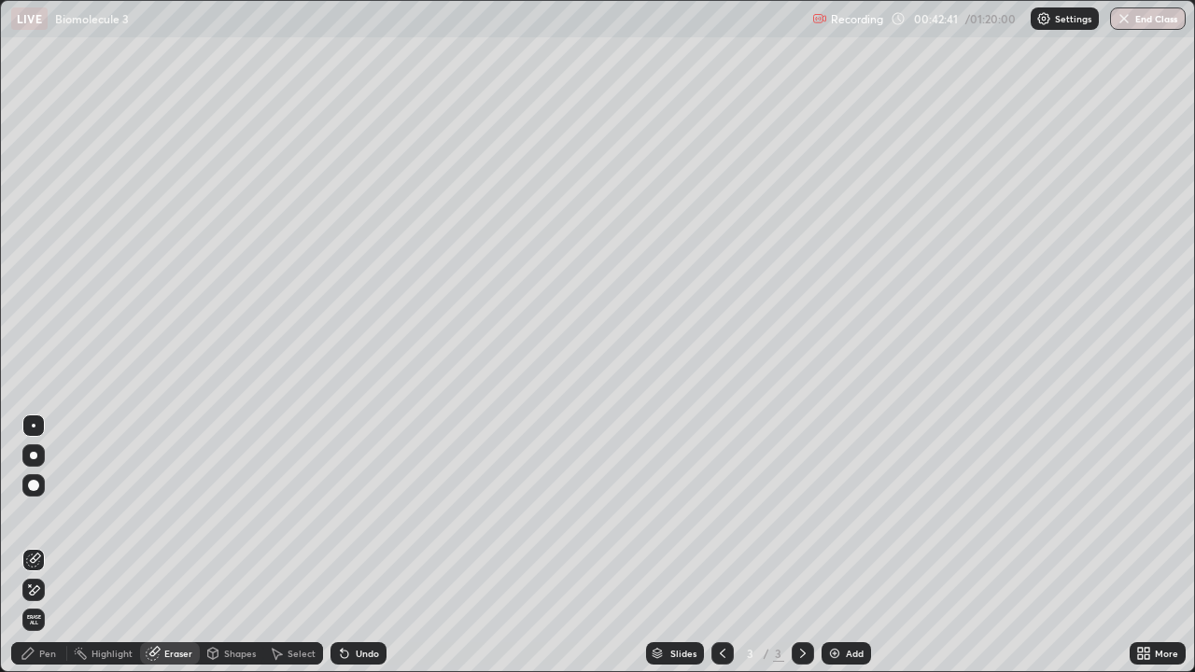
click at [224, 545] on div "Shapes" at bounding box center [240, 653] width 32 height 9
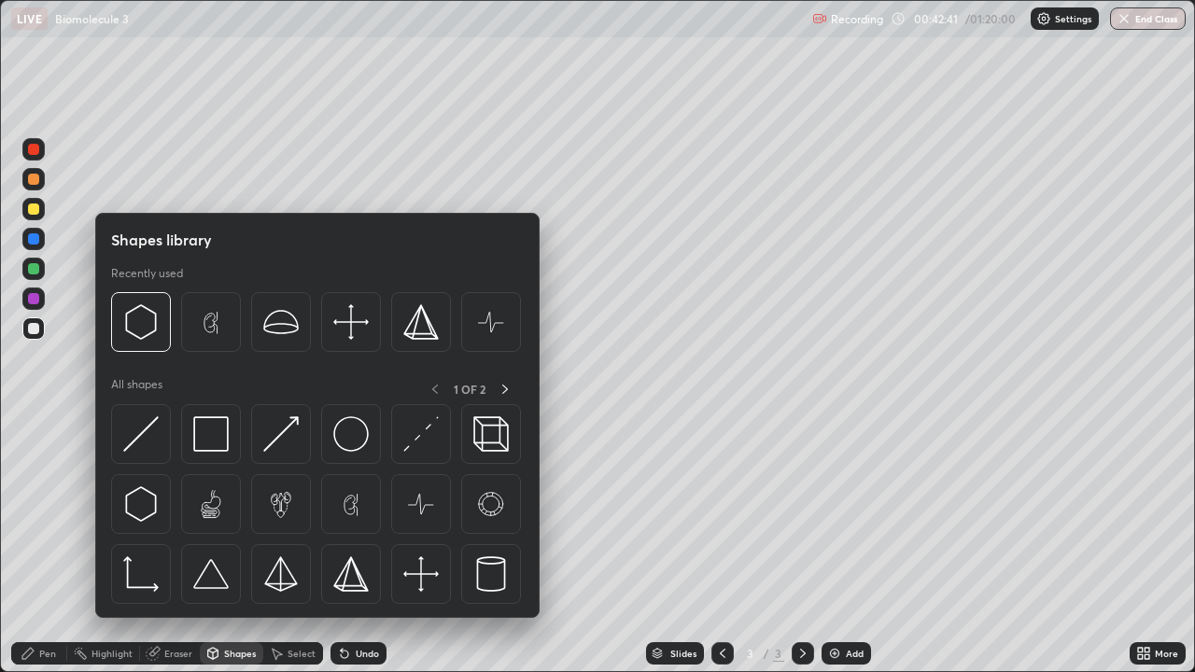
click at [1045, 19] on img at bounding box center [1043, 18] width 15 height 15
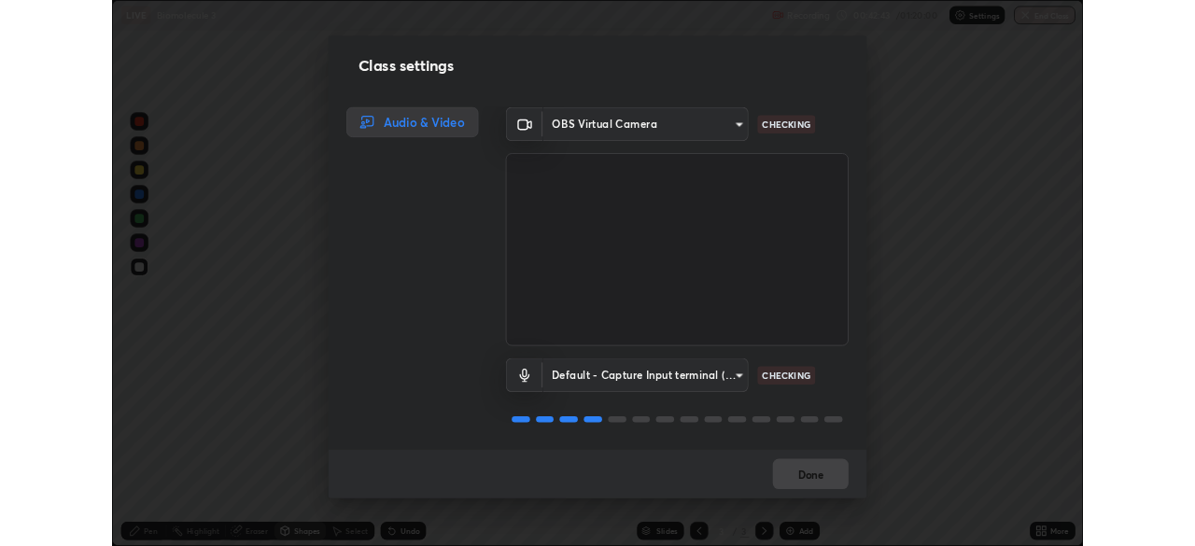
scroll to position [2, 0]
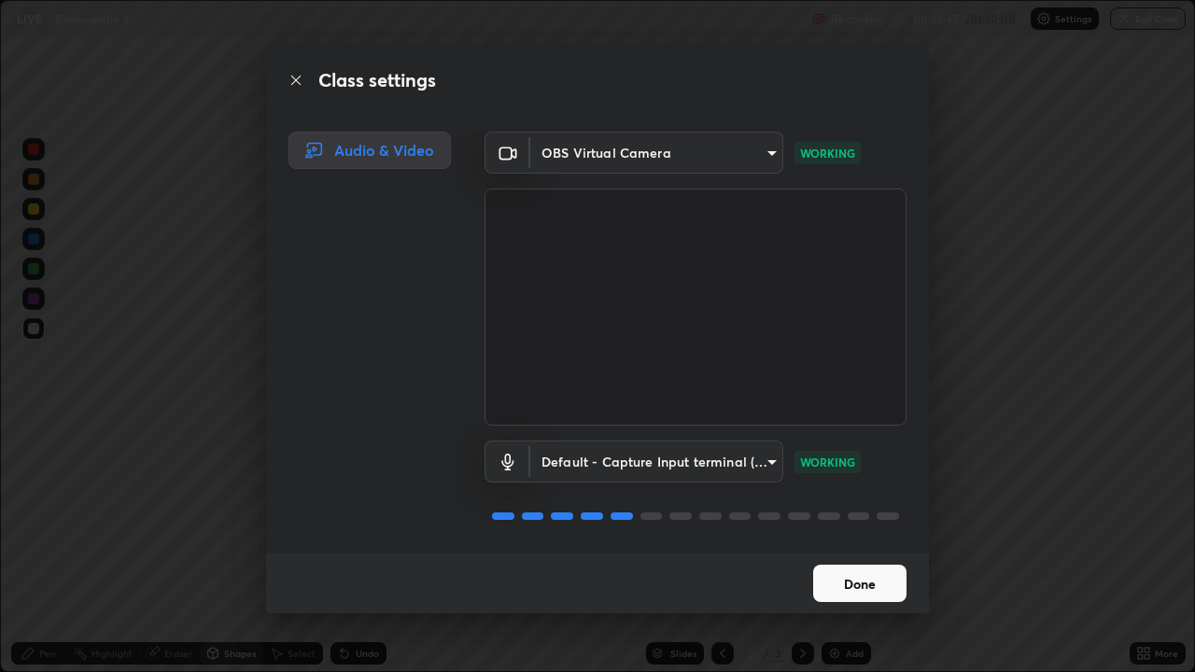
click at [755, 449] on body "Erase all LIVE Biomolecule 3 Recording 00:42:47 / 01:20:00 Settings End Class S…" at bounding box center [597, 336] width 1195 height 672
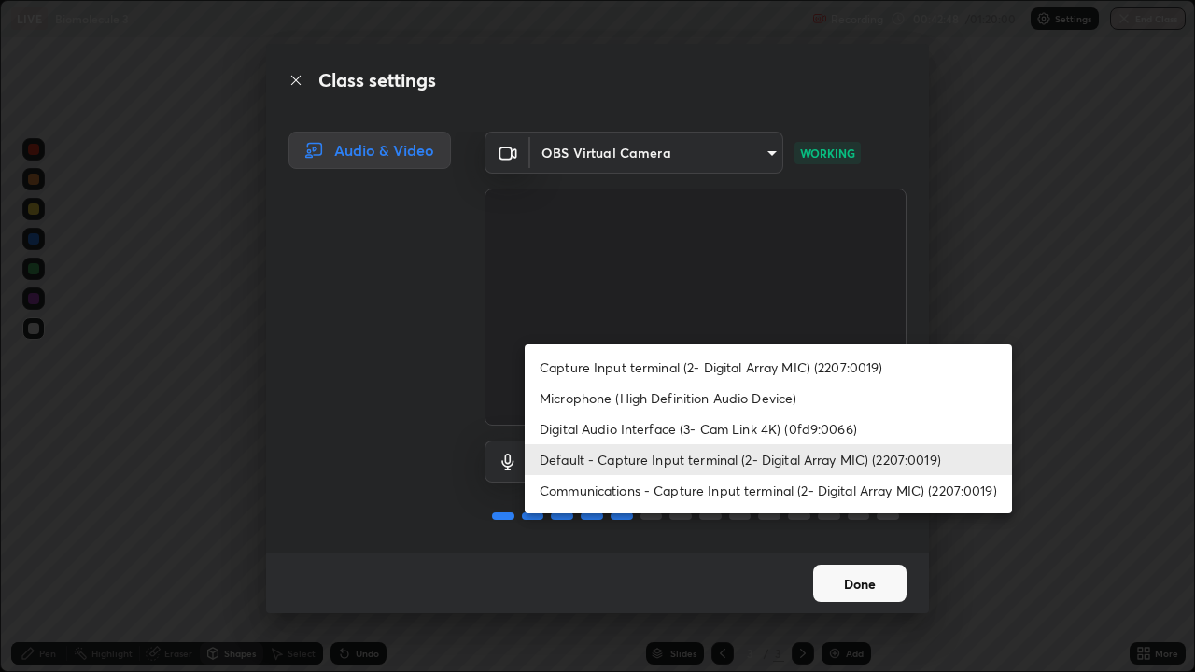
click at [846, 545] on div at bounding box center [597, 336] width 1195 height 672
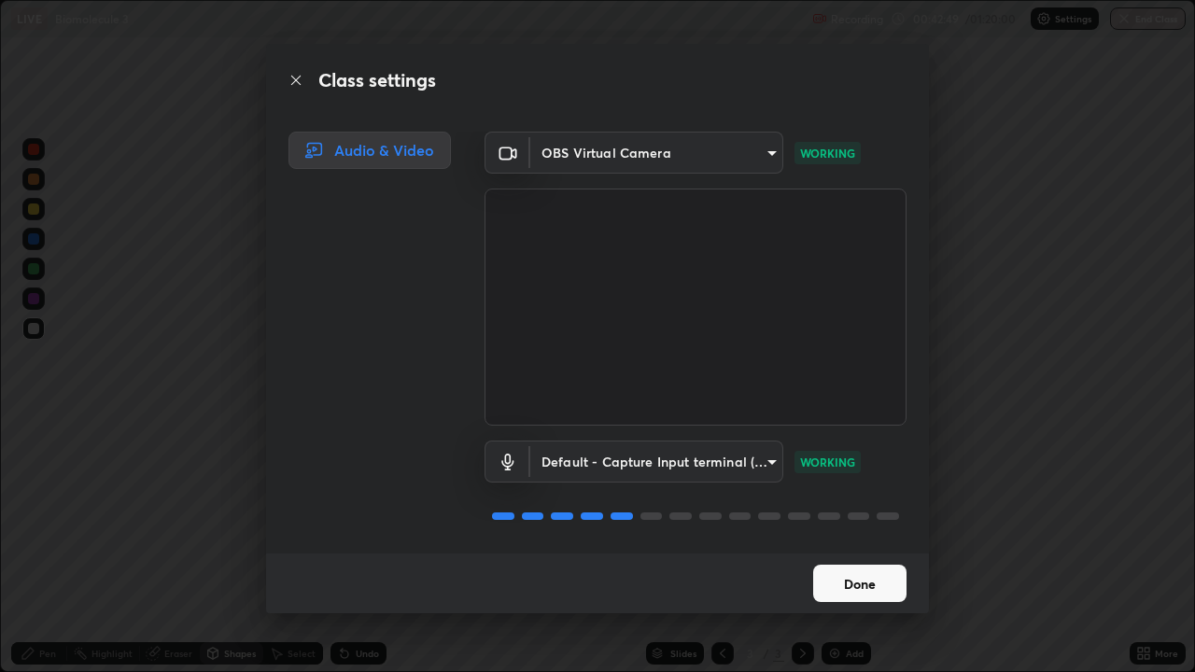
click at [824, 545] on div "Capture Input terminal (2- Digital Array MIC) (2207:0019) Microphone (High Defi…" at bounding box center [597, 336] width 1195 height 672
click at [825, 545] on button "Done" at bounding box center [859, 583] width 93 height 37
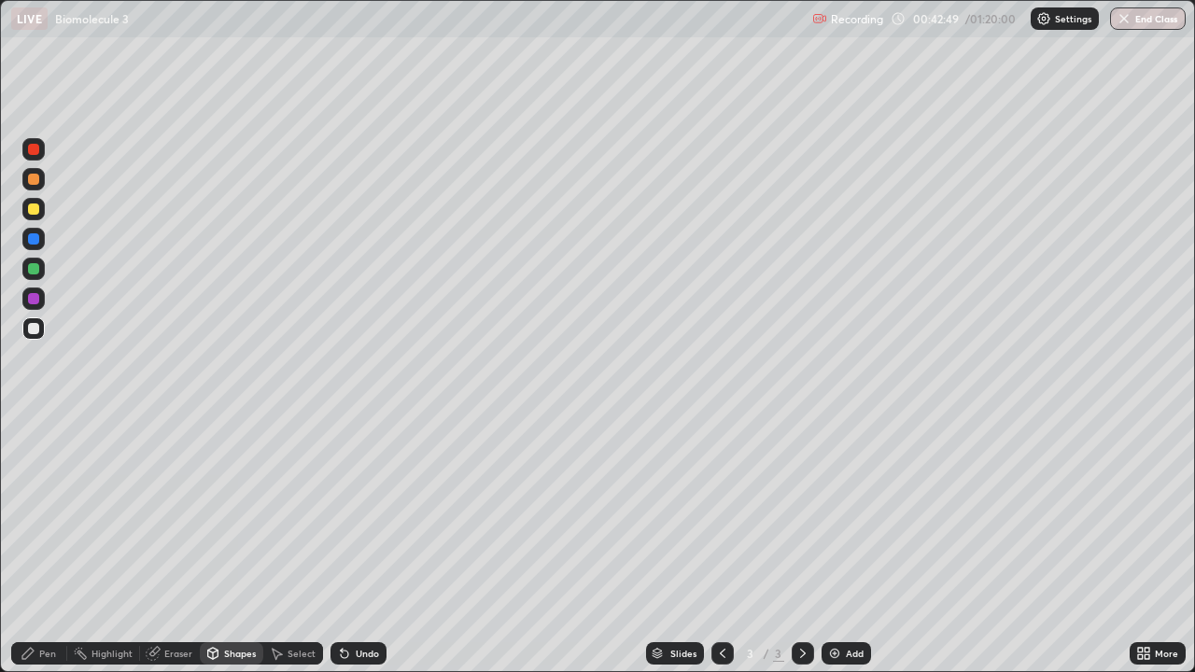
click at [867, 545] on button "Done" at bounding box center [859, 583] width 93 height 37
click at [224, 545] on div "Shapes" at bounding box center [240, 653] width 32 height 9
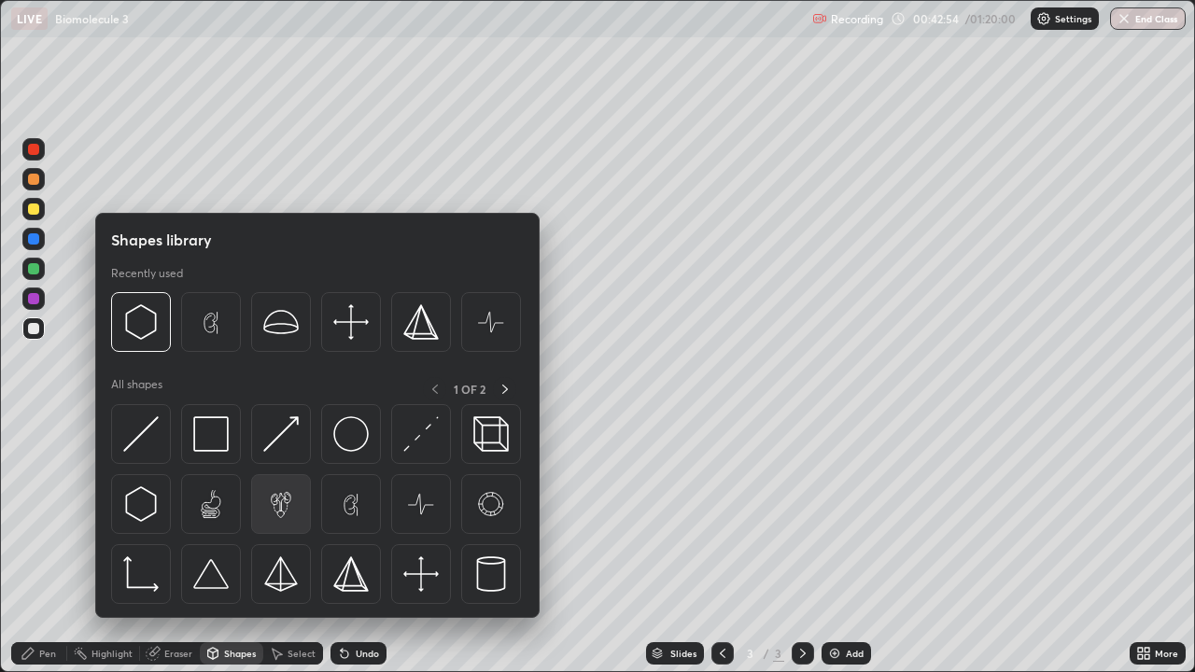
click at [277, 496] on img at bounding box center [280, 503] width 35 height 35
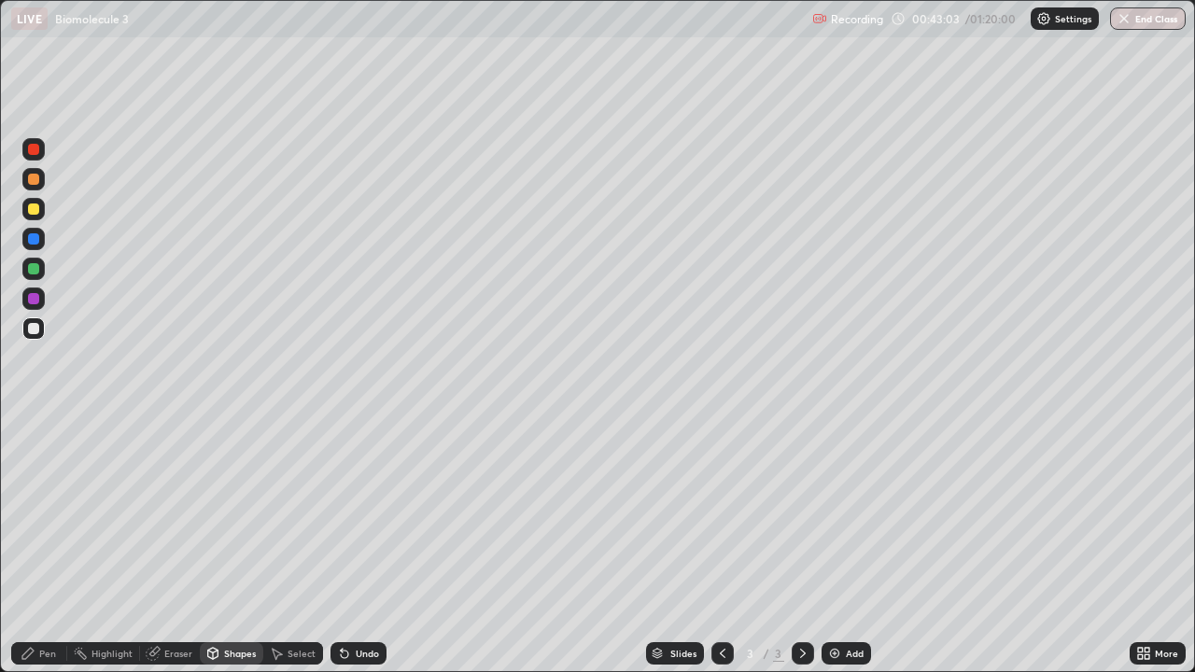
click at [833, 545] on img at bounding box center [834, 653] width 15 height 15
click at [228, 545] on div "Shapes" at bounding box center [240, 653] width 32 height 9
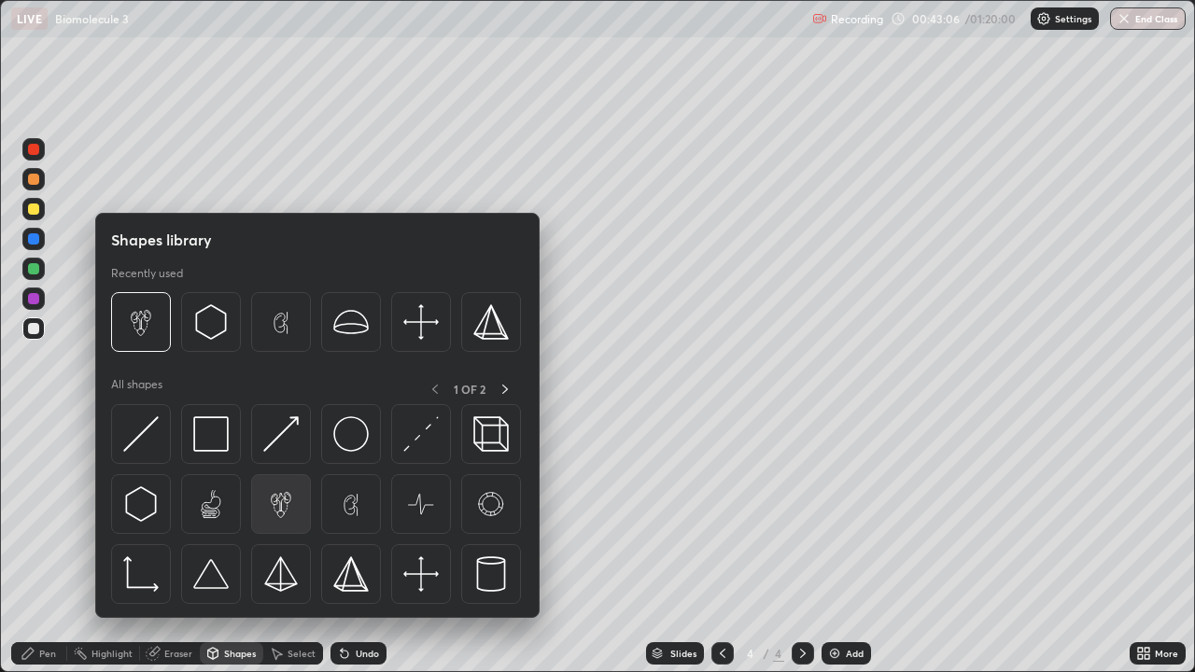
click at [273, 500] on img at bounding box center [280, 503] width 35 height 35
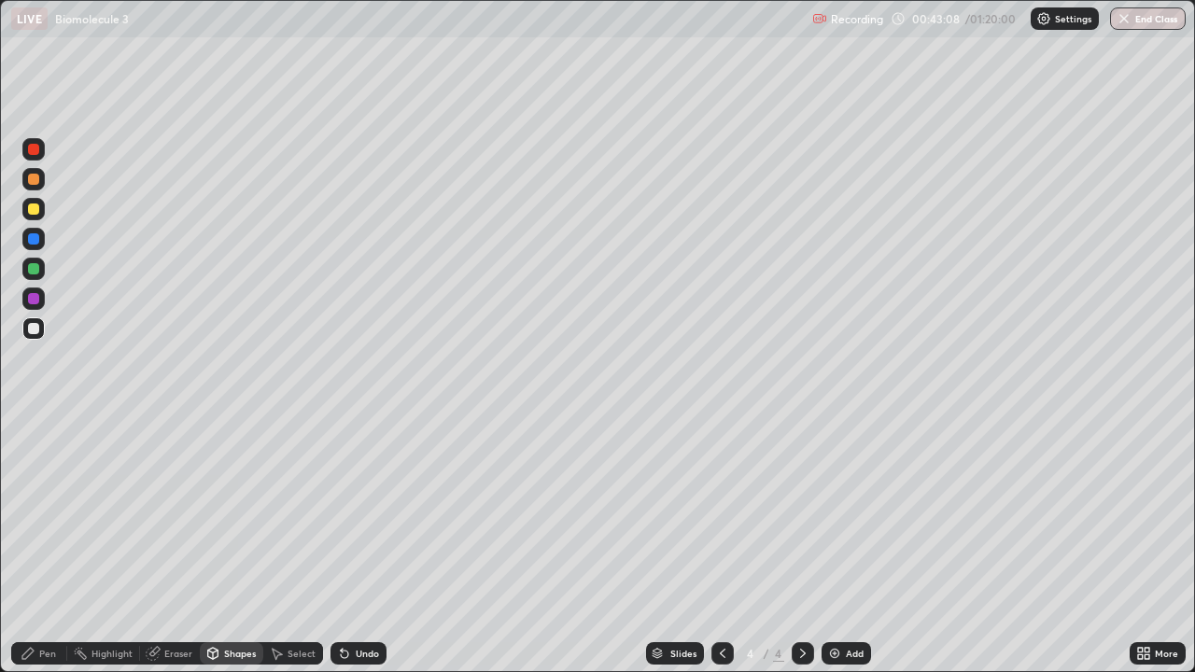
click at [721, 545] on icon at bounding box center [722, 653] width 15 height 15
click at [168, 545] on div "Eraser" at bounding box center [178, 653] width 28 height 9
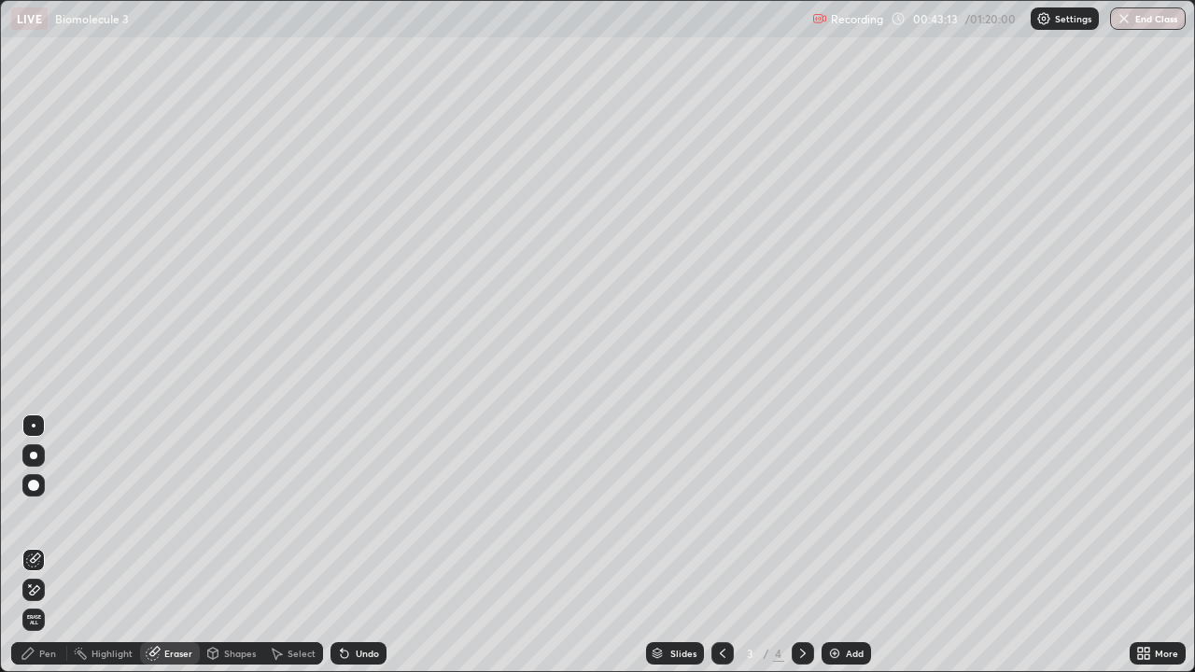
click at [34, 545] on span "Erase all" at bounding box center [33, 619] width 21 height 11
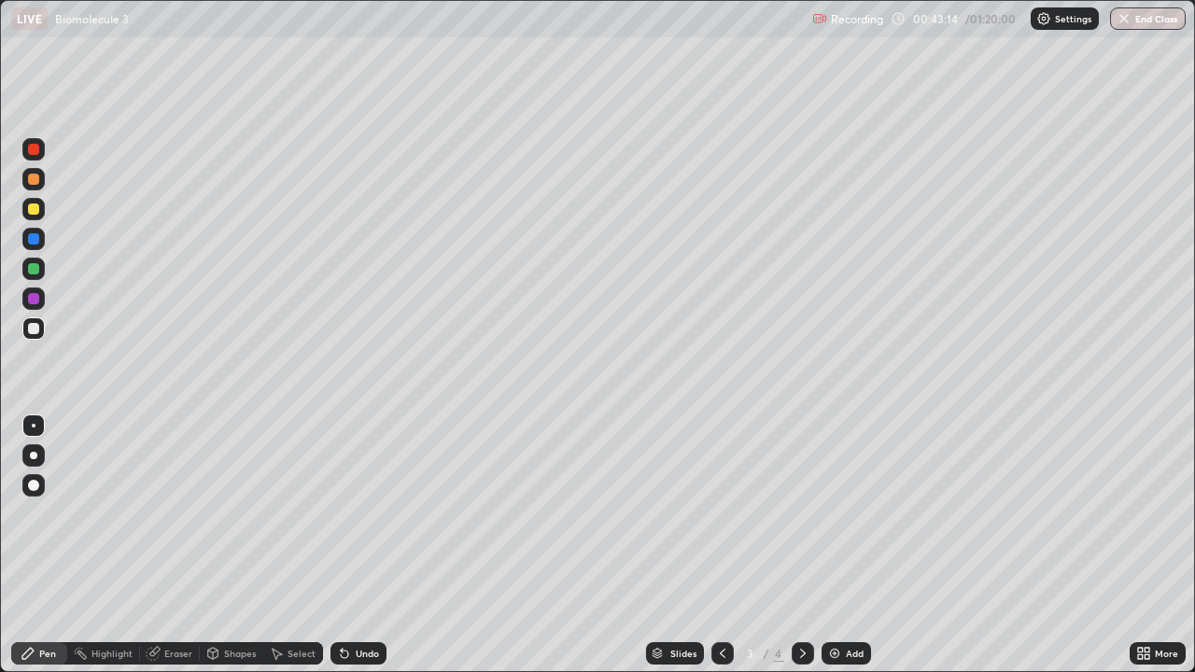
click at [169, 545] on div "Eraser" at bounding box center [178, 653] width 28 height 9
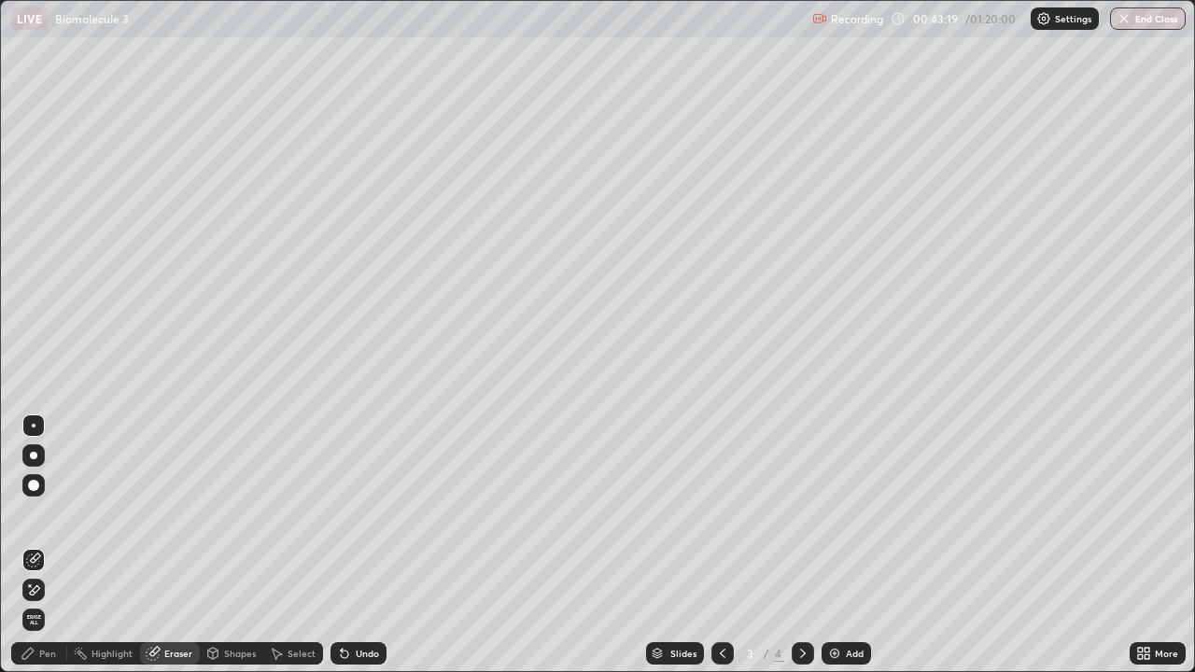
click at [796, 545] on icon at bounding box center [803, 653] width 15 height 15
click at [167, 545] on div "Eraser" at bounding box center [178, 653] width 28 height 9
click at [30, 545] on icon at bounding box center [30, 586] width 2 height 2
click at [35, 545] on span "Erase all" at bounding box center [33, 619] width 21 height 11
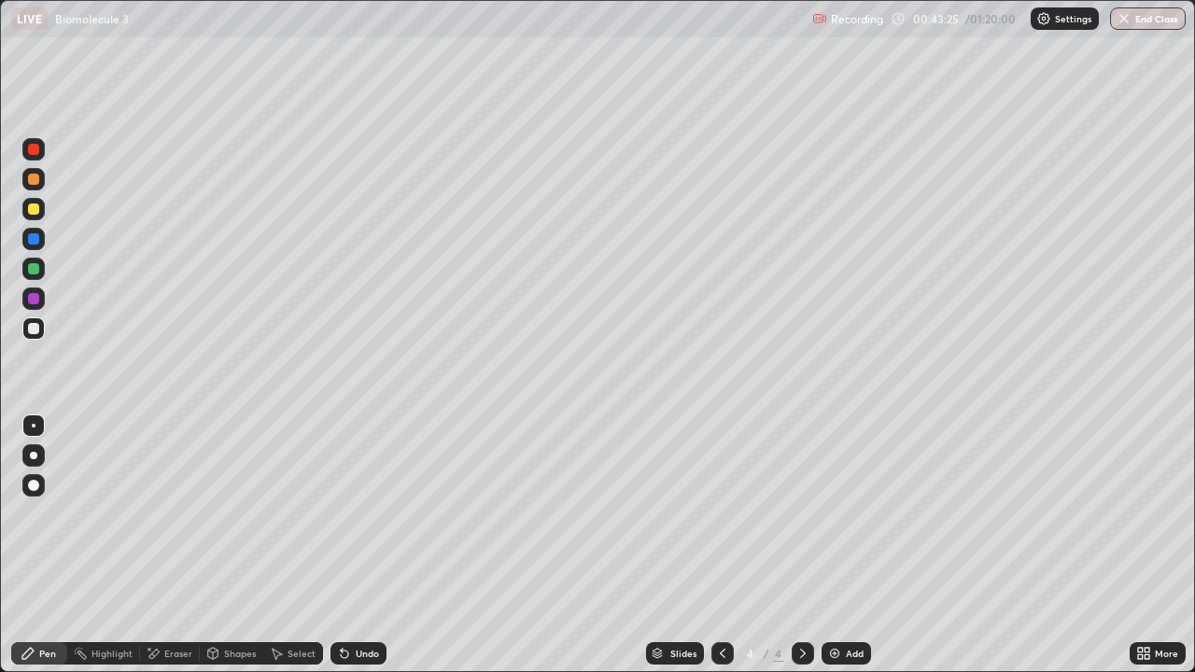
click at [1155, 545] on div "More" at bounding box center [1166, 653] width 23 height 9
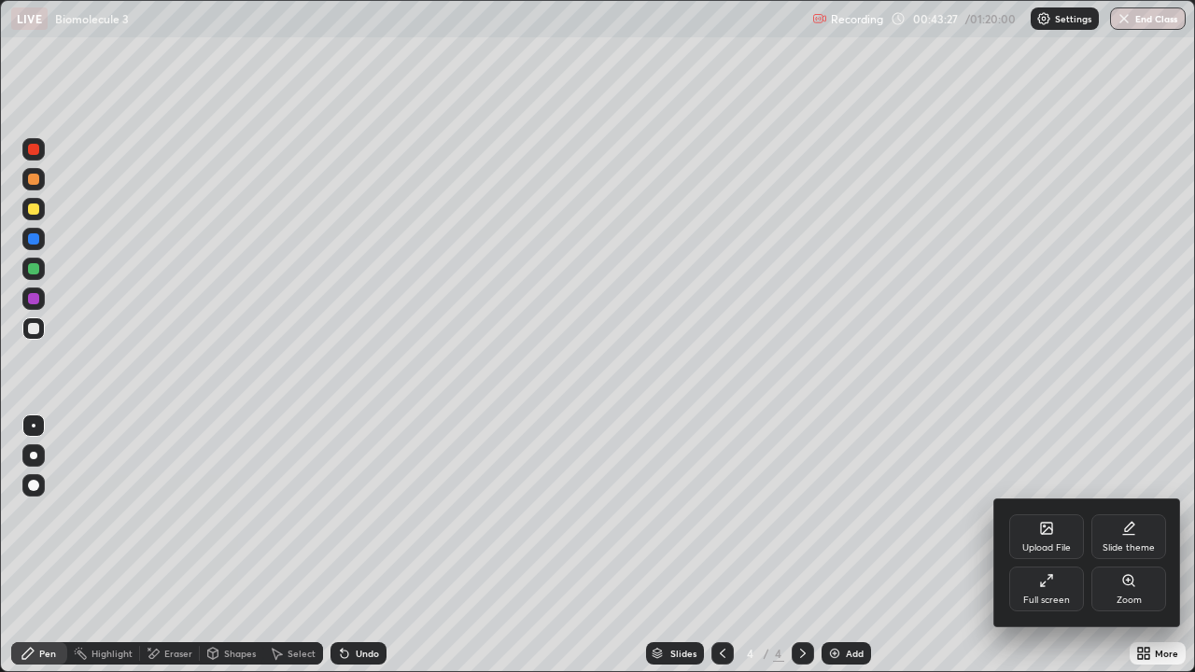
click at [912, 545] on div at bounding box center [597, 336] width 1195 height 672
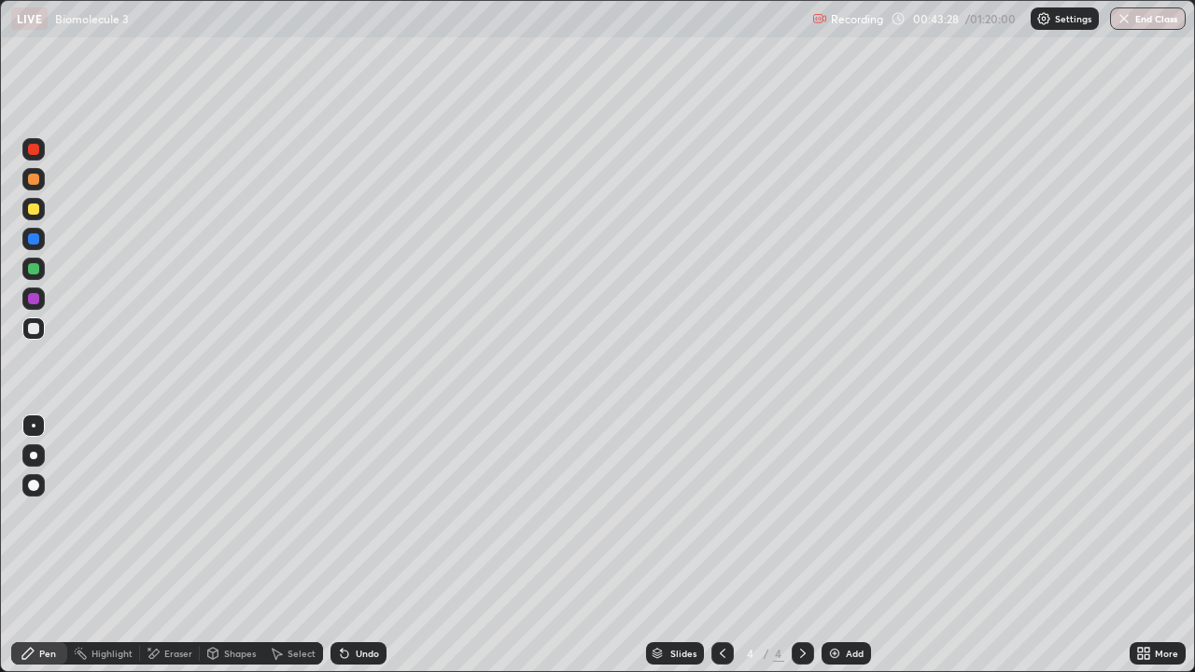
click at [1149, 545] on icon at bounding box center [1147, 657] width 5 height 5
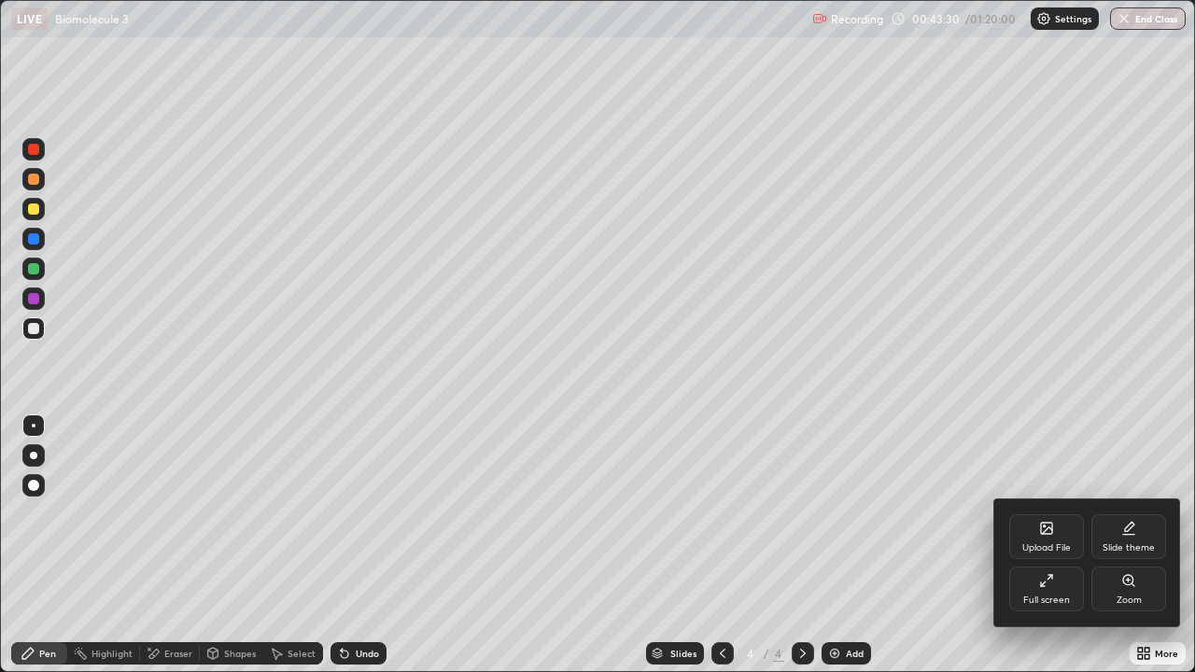
click at [1035, 545] on div "Full screen" at bounding box center [1046, 600] width 47 height 9
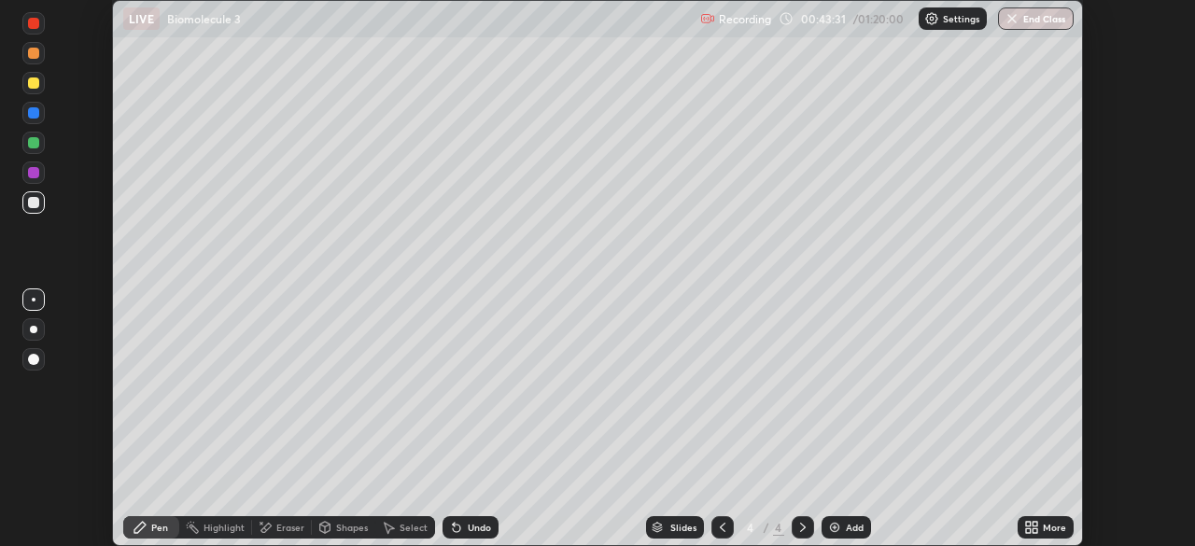
scroll to position [92829, 92180]
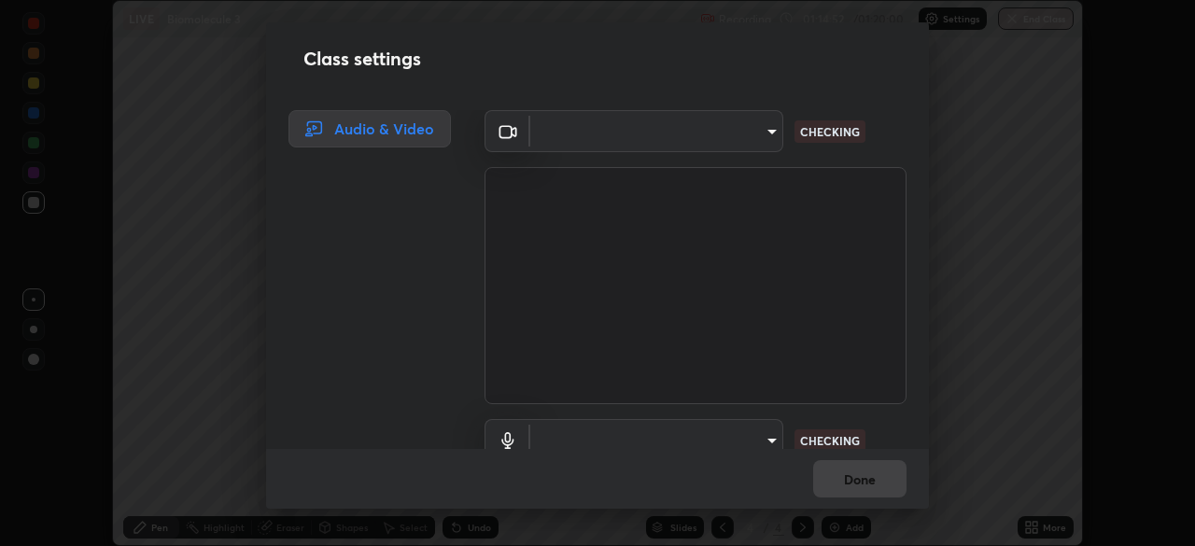
type input "91e77ac2d5f895b7de034188ea114b57184921d1251f25b945ead3daf74f7606"
type input "default"
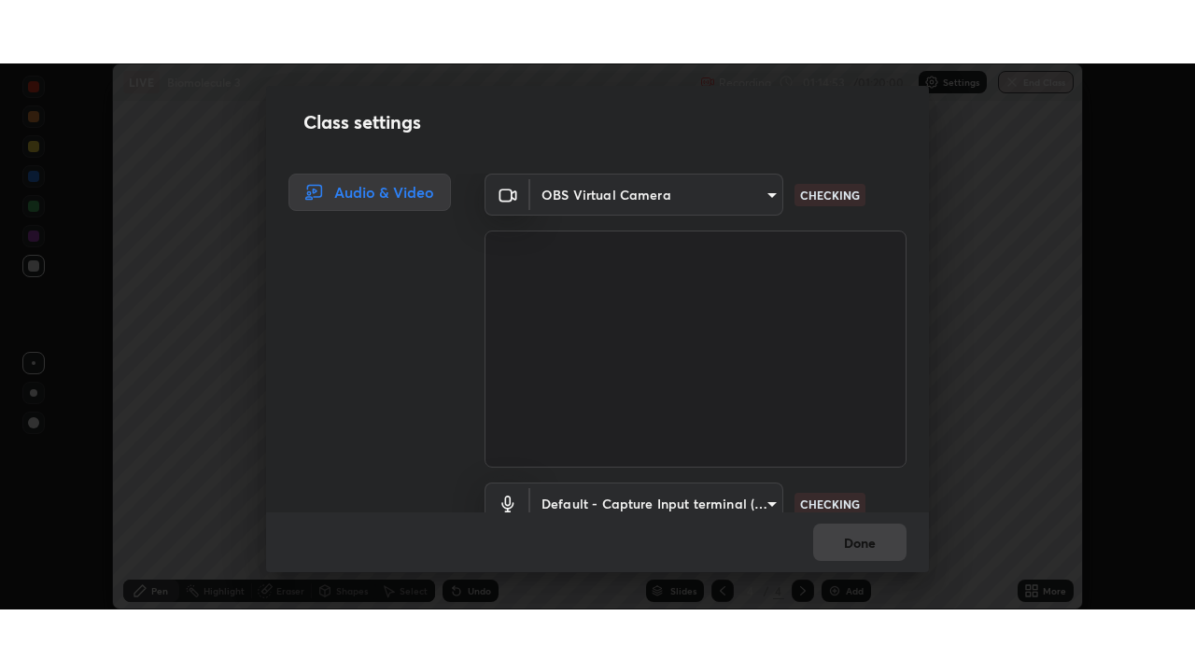
scroll to position [85, 0]
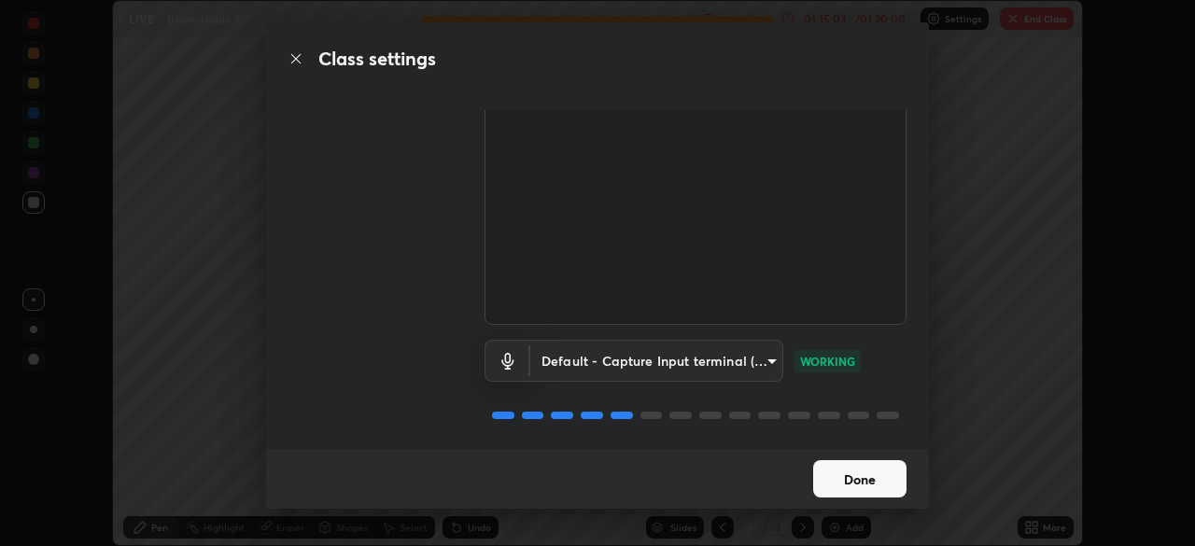
click at [820, 465] on button "Done" at bounding box center [859, 478] width 93 height 37
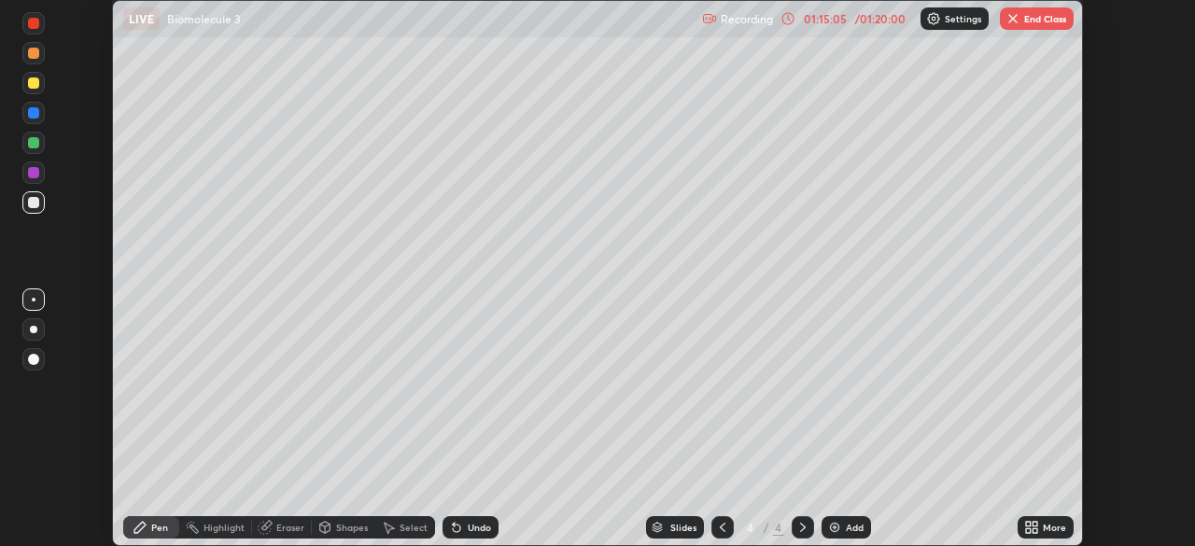
click at [1028, 524] on icon at bounding box center [1028, 524] width 5 height 5
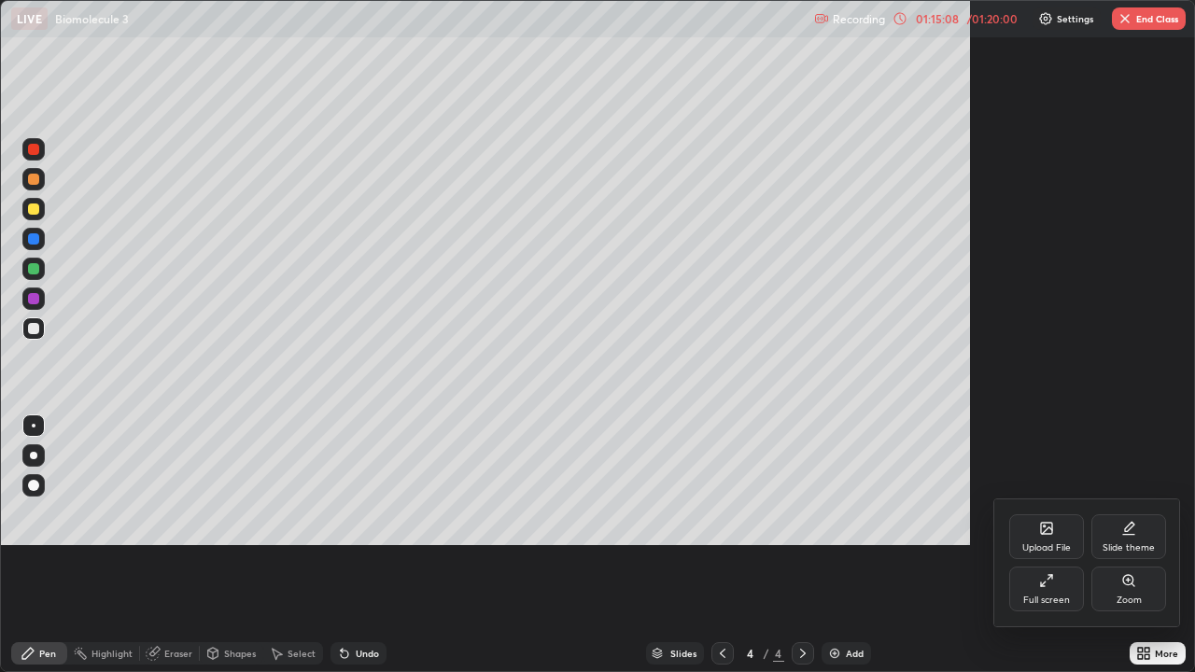
scroll to position [672, 1195]
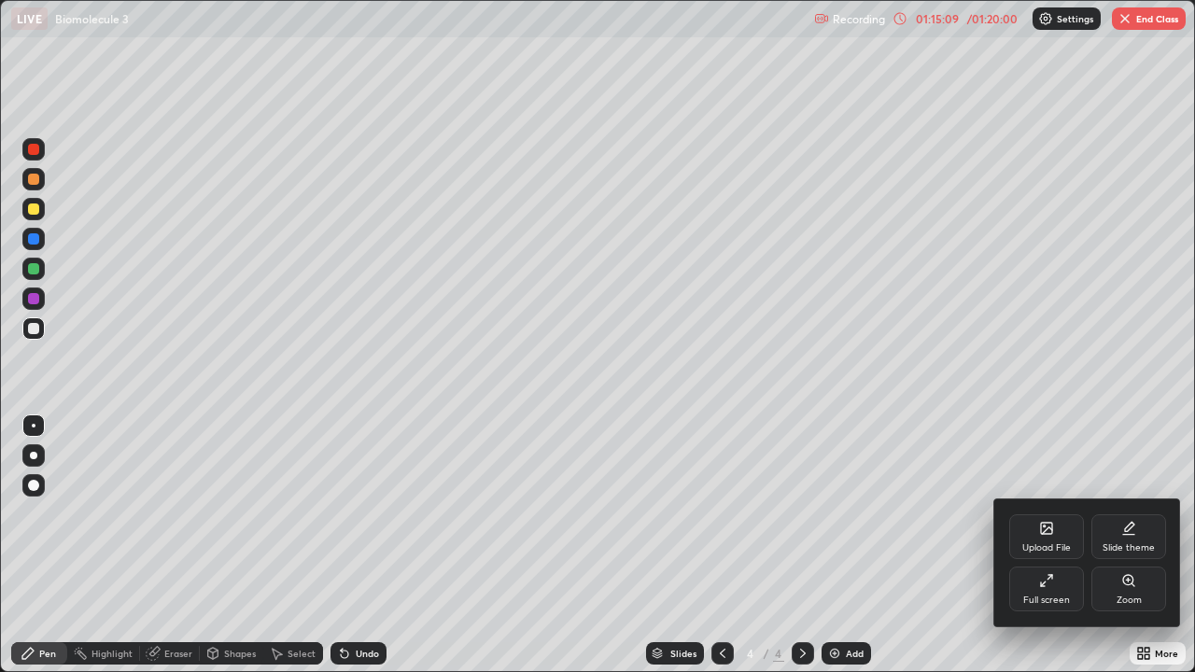
click at [218, 545] on div at bounding box center [597, 336] width 1195 height 672
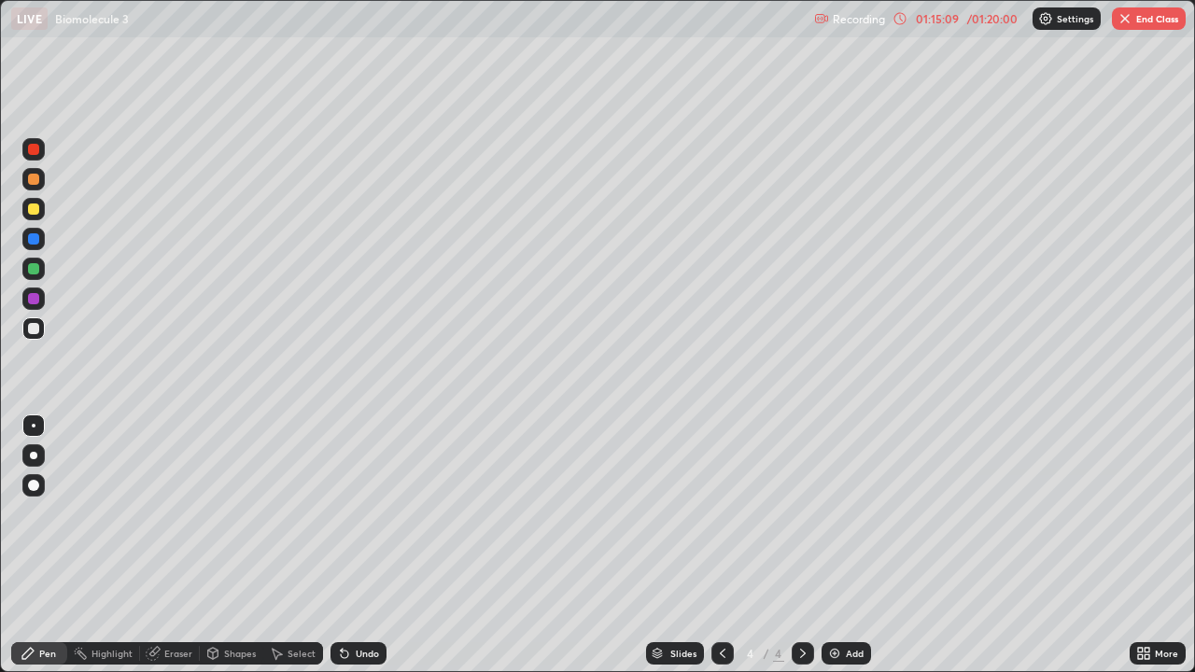
click at [227, 545] on div "Shapes" at bounding box center [240, 653] width 32 height 9
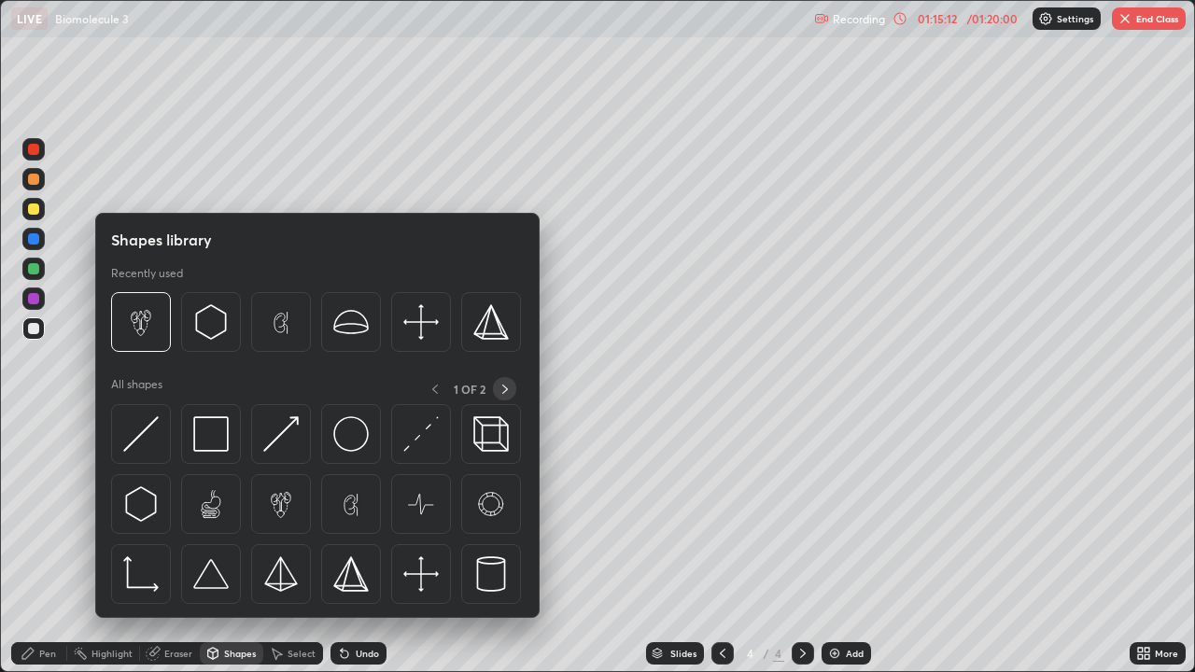
click at [504, 388] on icon at bounding box center [505, 389] width 15 height 15
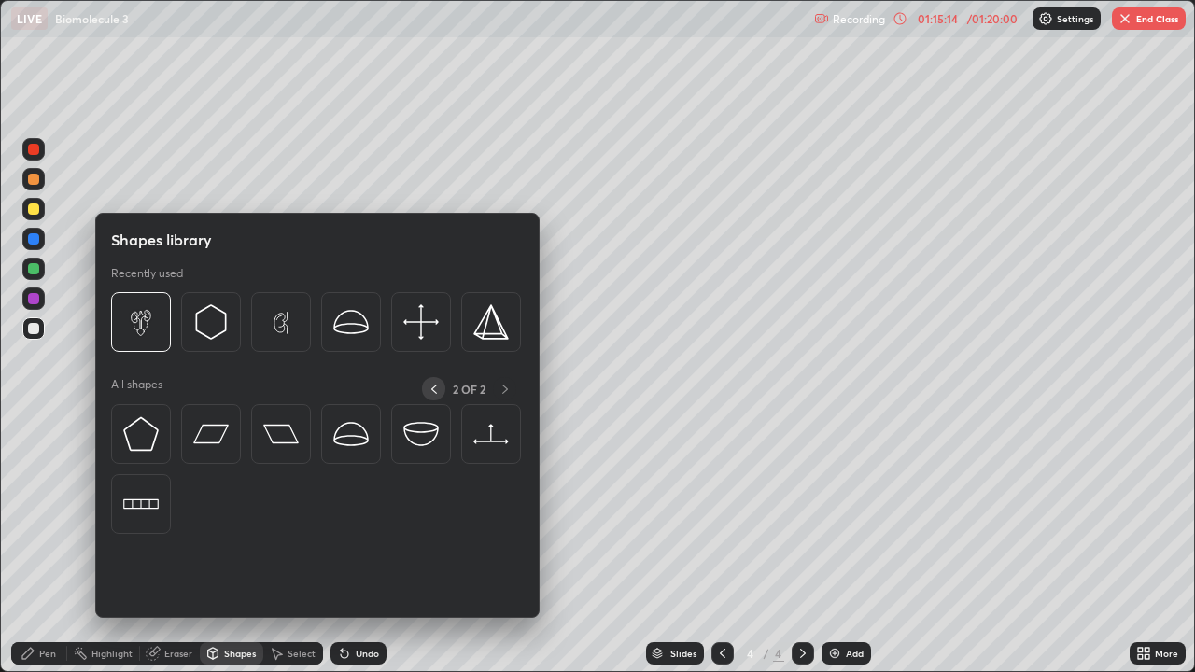
click at [434, 385] on icon at bounding box center [434, 389] width 15 height 15
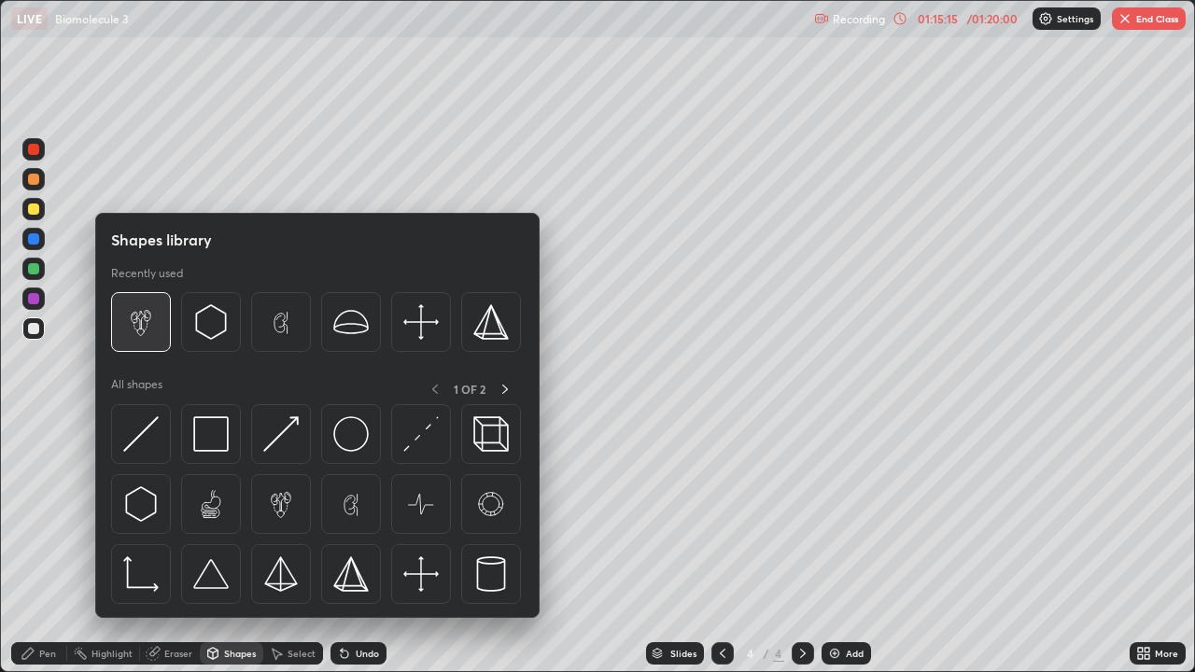
click at [146, 331] on img at bounding box center [140, 321] width 35 height 35
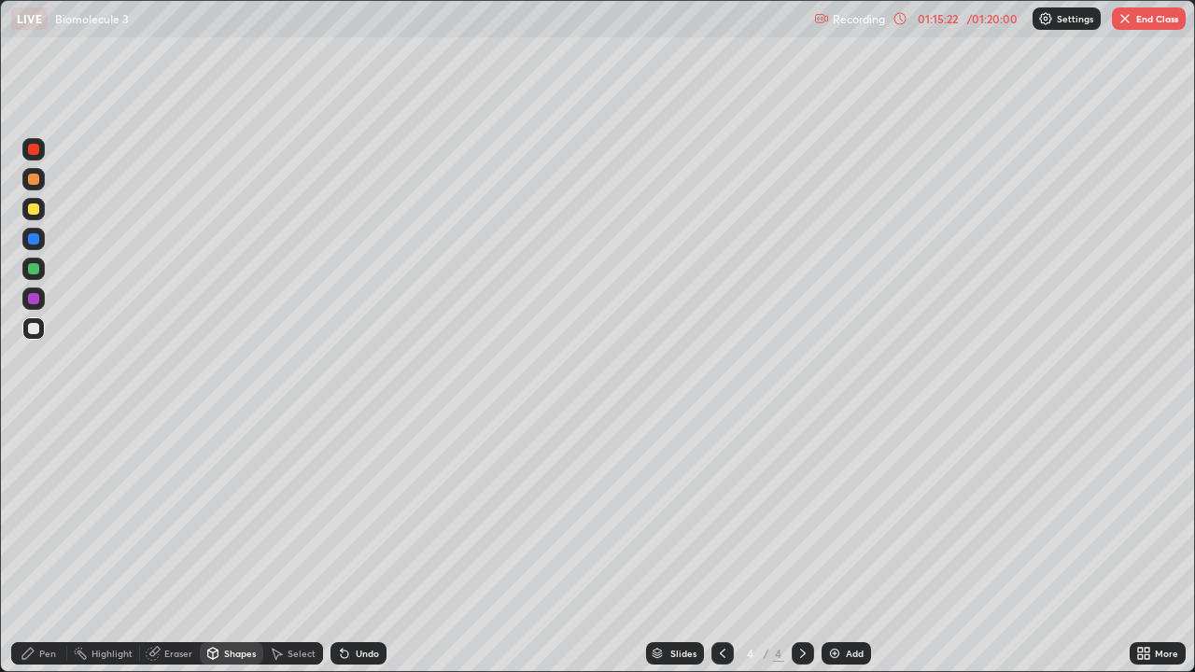
click at [354, 545] on div "Undo" at bounding box center [359, 653] width 56 height 22
click at [357, 545] on div "Undo" at bounding box center [367, 653] width 23 height 9
click at [228, 545] on div "Shapes" at bounding box center [240, 653] width 32 height 9
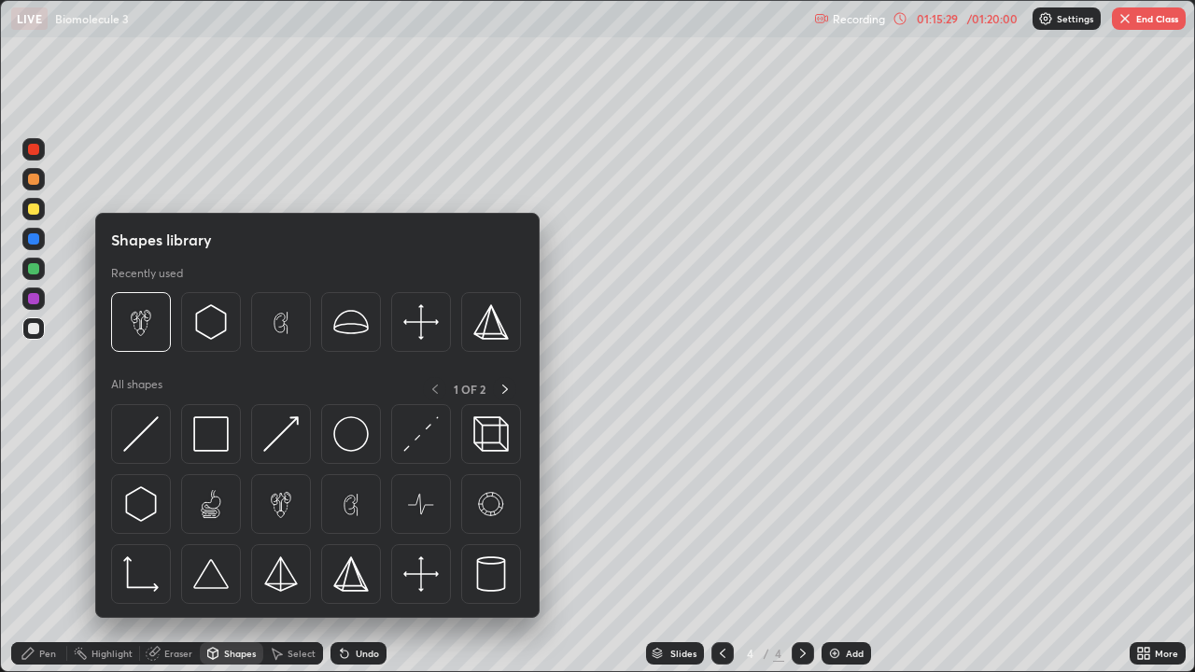
click at [1149, 13] on button "End Class" at bounding box center [1149, 18] width 74 height 22
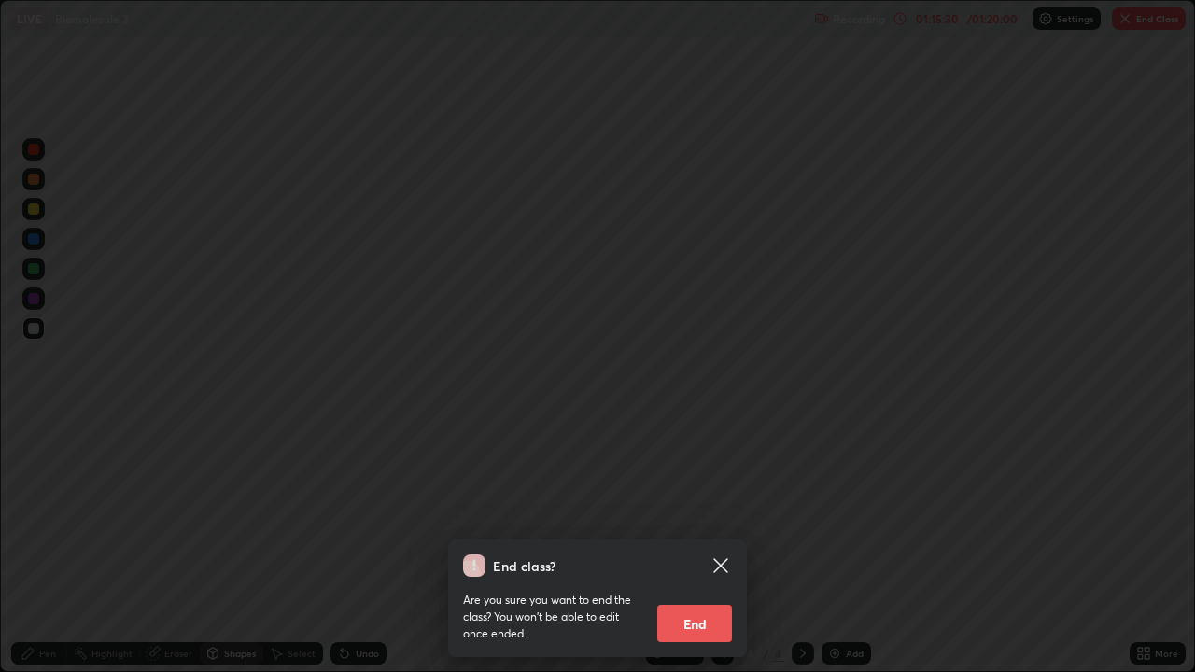
click at [702, 545] on button "End" at bounding box center [694, 623] width 75 height 37
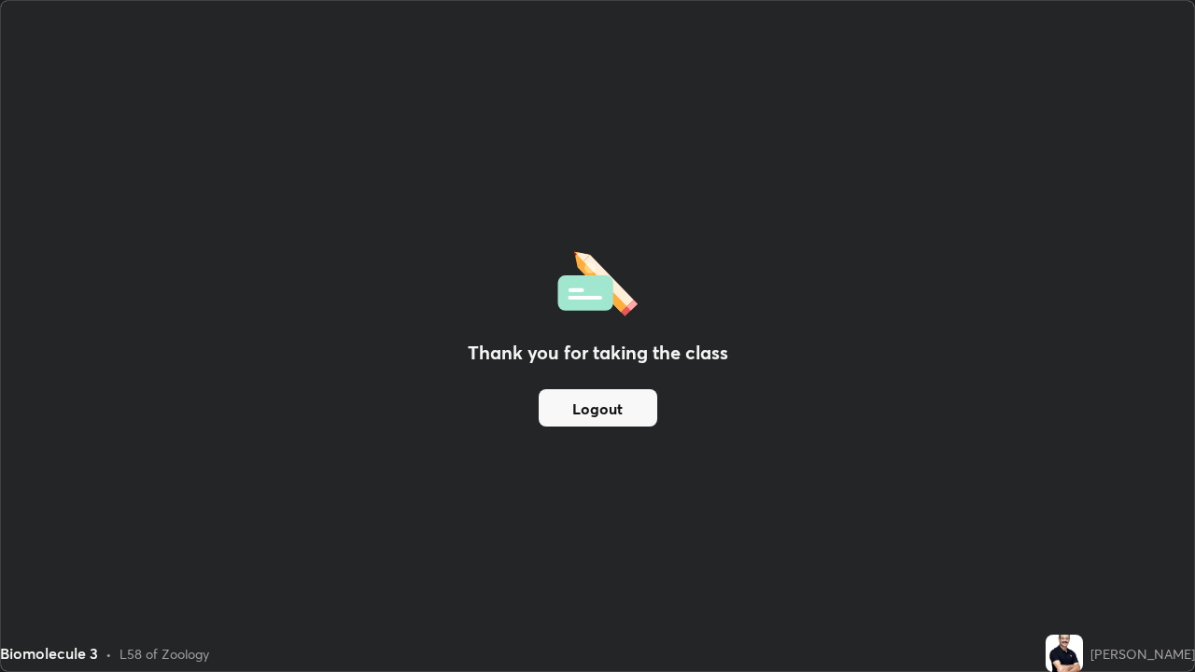
click at [619, 395] on button "Logout" at bounding box center [598, 407] width 119 height 37
